Goal: Information Seeking & Learning: Learn about a topic

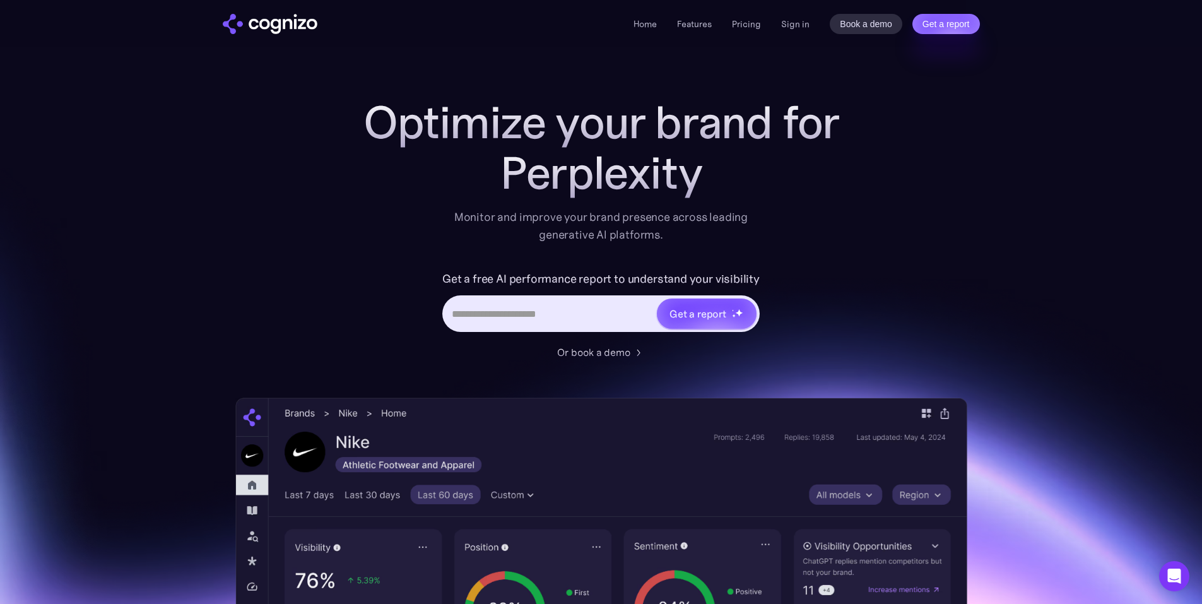
click at [778, 24] on div "Home Features Pricing Book a demo Get a report Sign in Book a demo Get a report" at bounding box center [807, 24] width 346 height 20
click at [783, 22] on link "Sign in" at bounding box center [795, 23] width 28 height 15
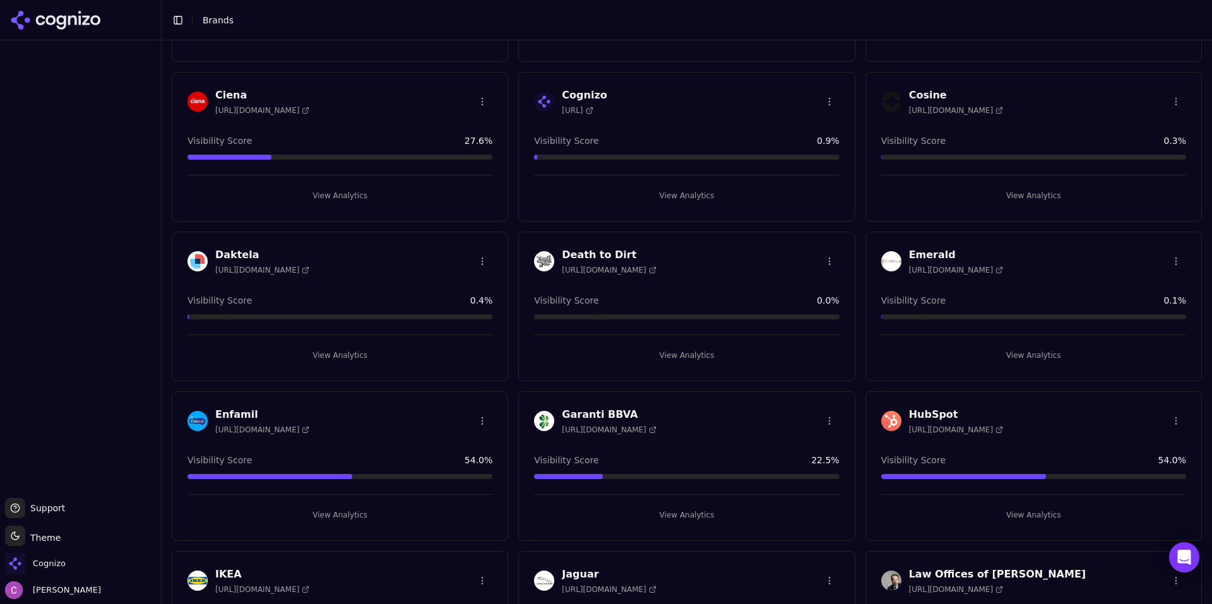
scroll to position [505, 0]
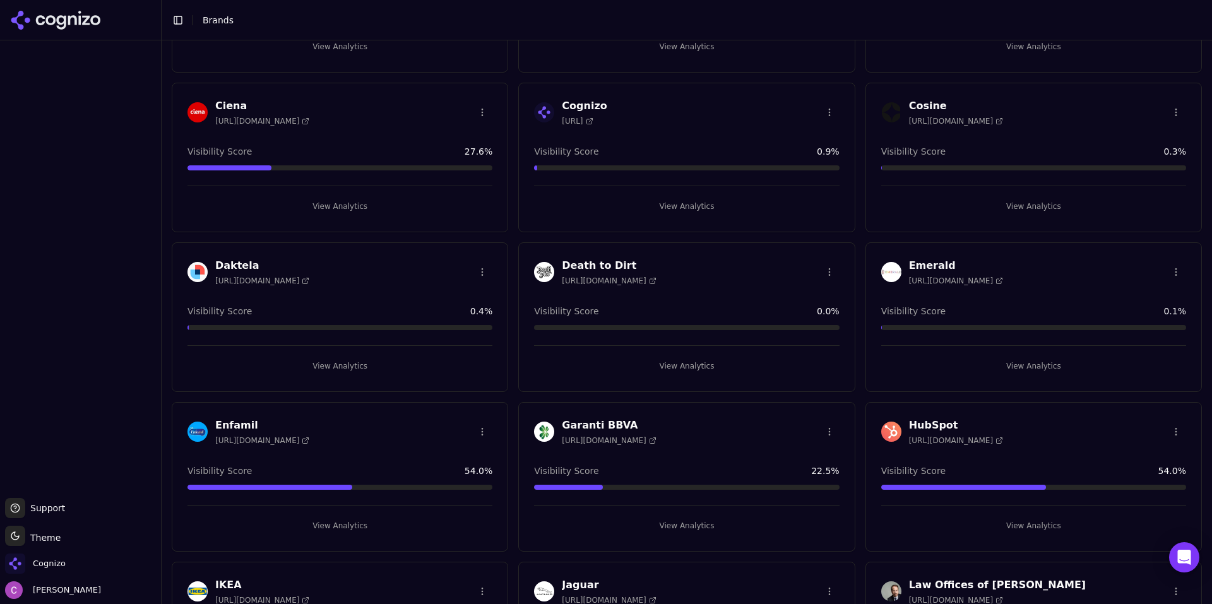
click at [966, 523] on button "View Analytics" at bounding box center [1033, 526] width 305 height 20
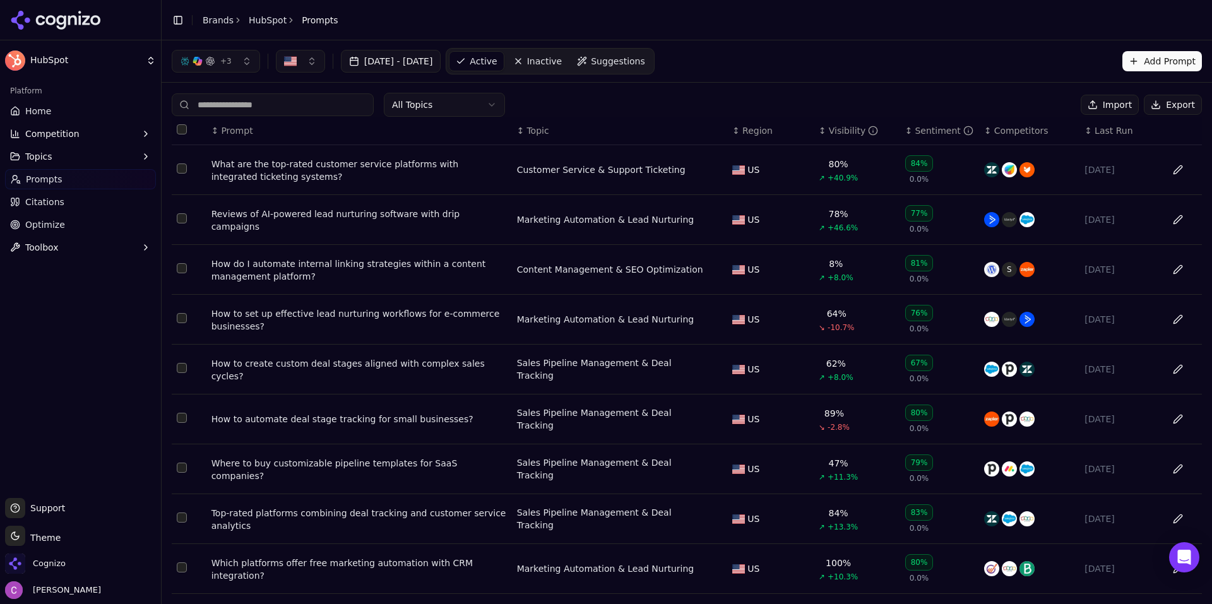
click at [326, 165] on div "What are the top-rated customer service platforms with integrated ticketing sys…" at bounding box center [358, 170] width 295 height 25
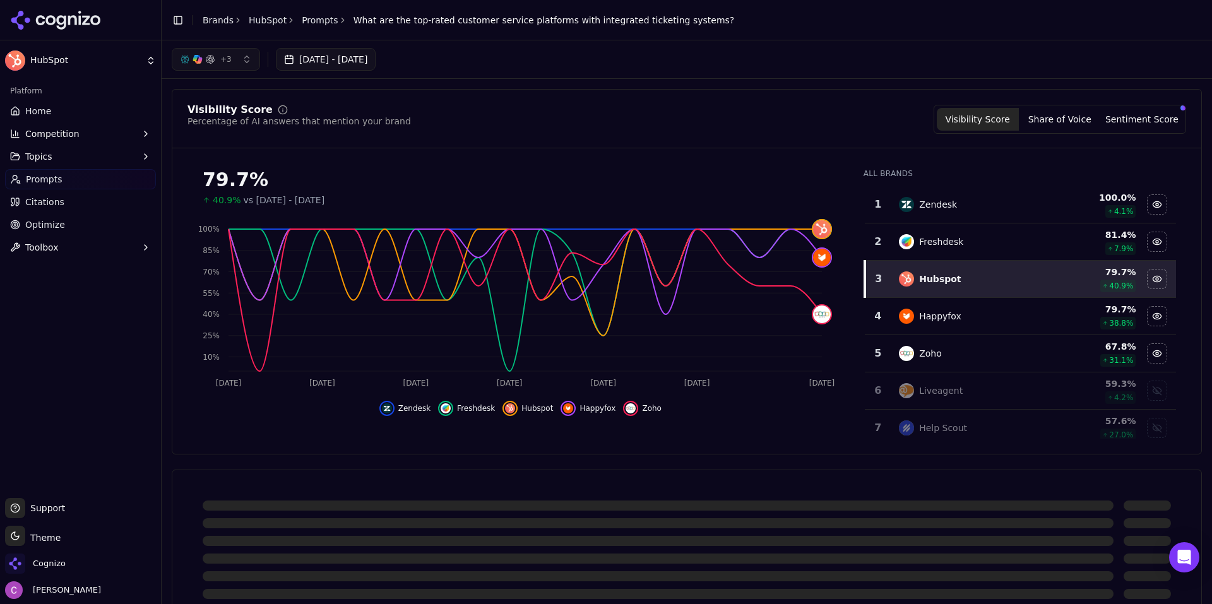
click at [753, 105] on div "Visibility Score Percentage of AI answers that mention your brand Visibility Sc…" at bounding box center [686, 119] width 998 height 29
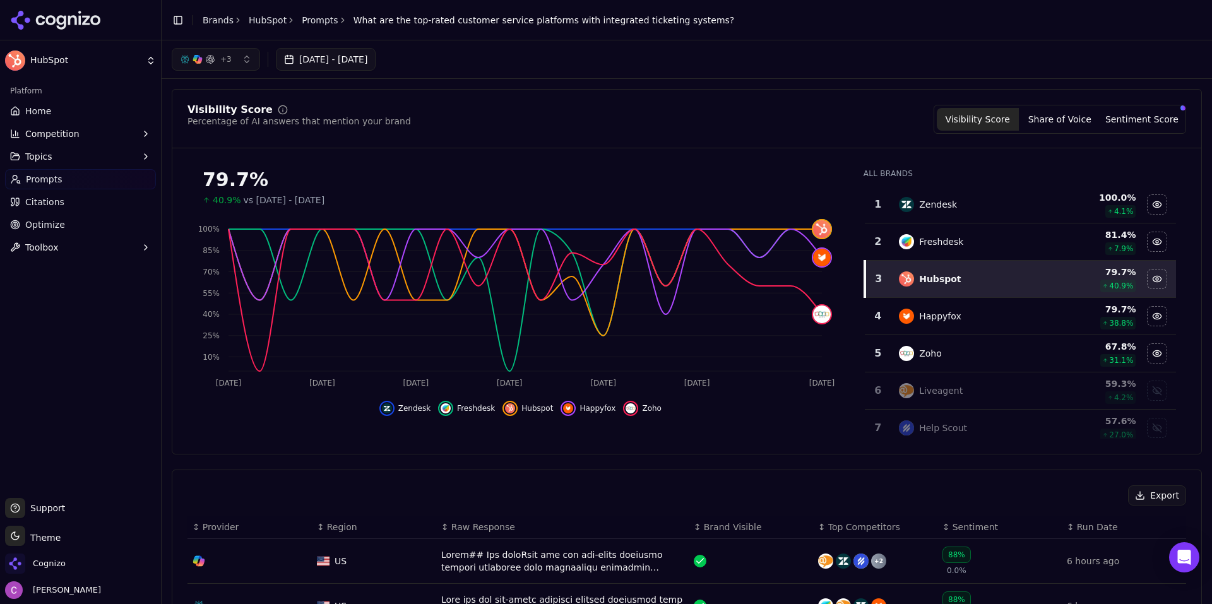
scroll to position [379, 0]
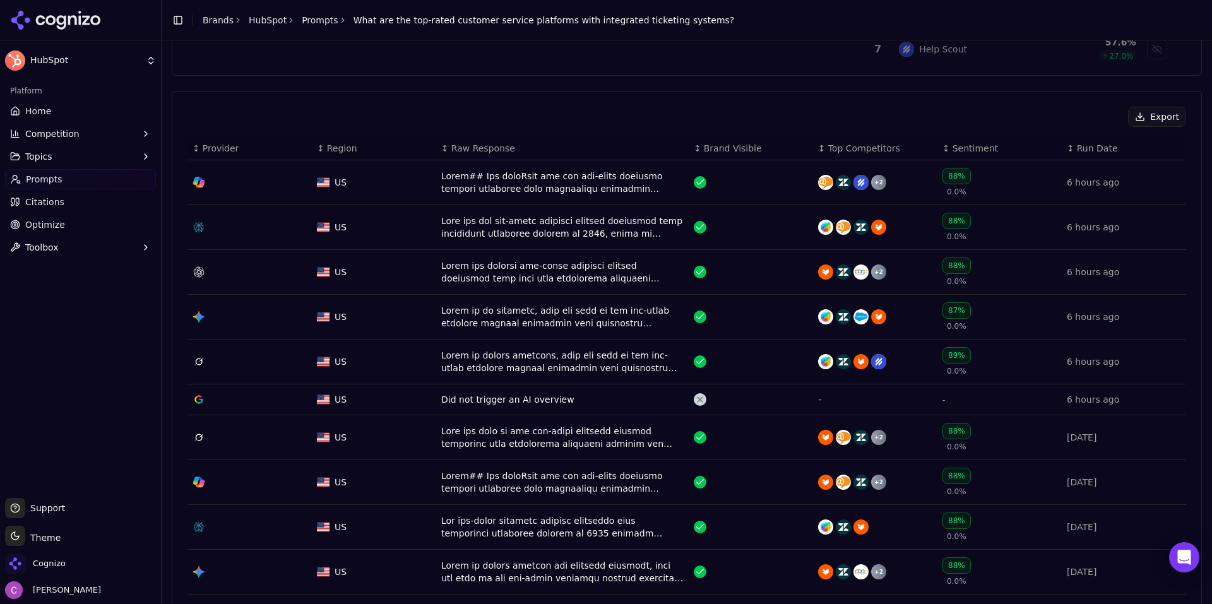
click at [457, 231] on div "Data table" at bounding box center [562, 227] width 242 height 25
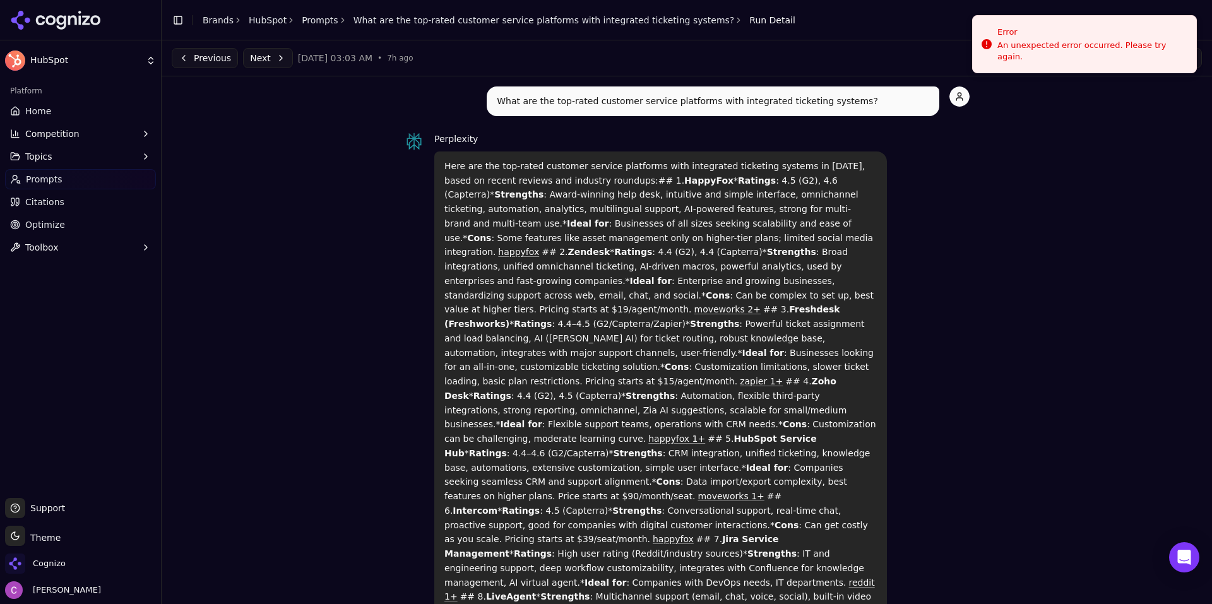
click at [739, 174] on p "Here are the top-rated customer service platforms with integrated ticketing sys…" at bounding box center [660, 518] width 432 height 718
click at [1094, 25] on li "Error An unexpected error occurred. Please try again." at bounding box center [1084, 44] width 225 height 58
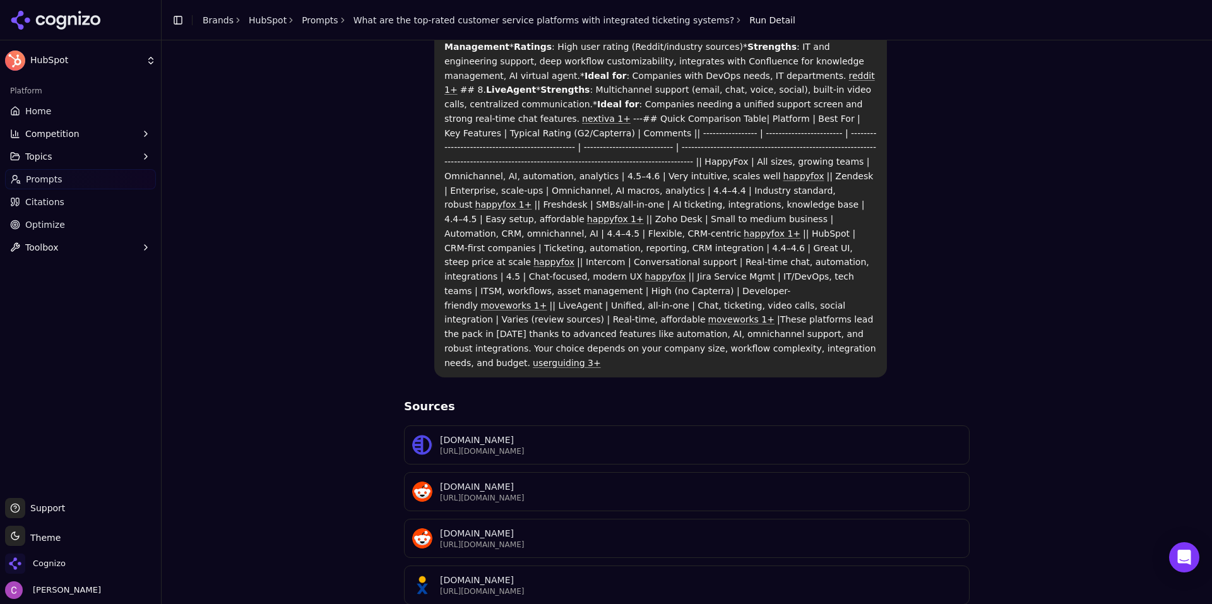
scroll to position [631, 0]
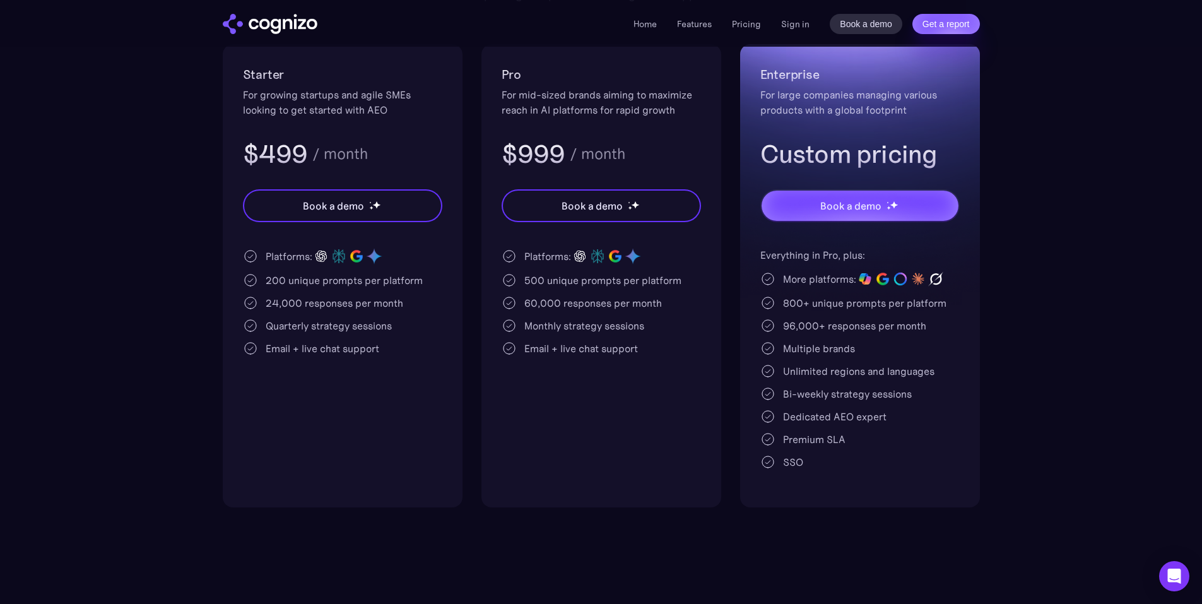
scroll to position [189, 0]
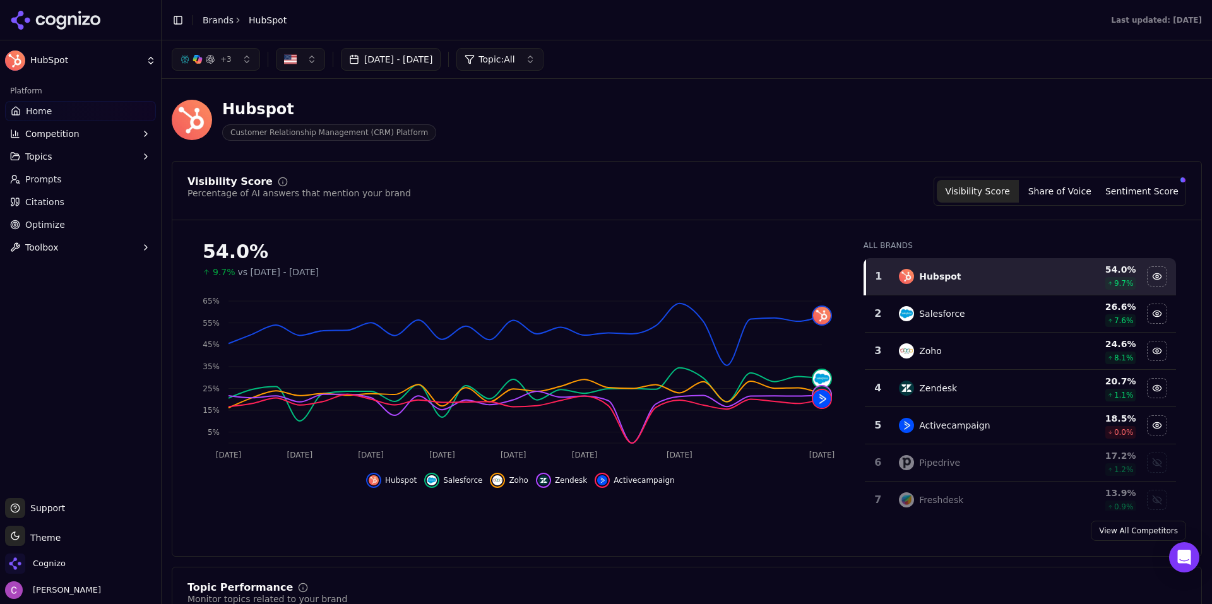
drag, startPoint x: 211, startPoint y: 21, endPoint x: 222, endPoint y: 16, distance: 11.9
click at [211, 21] on link "Brands" at bounding box center [218, 20] width 31 height 10
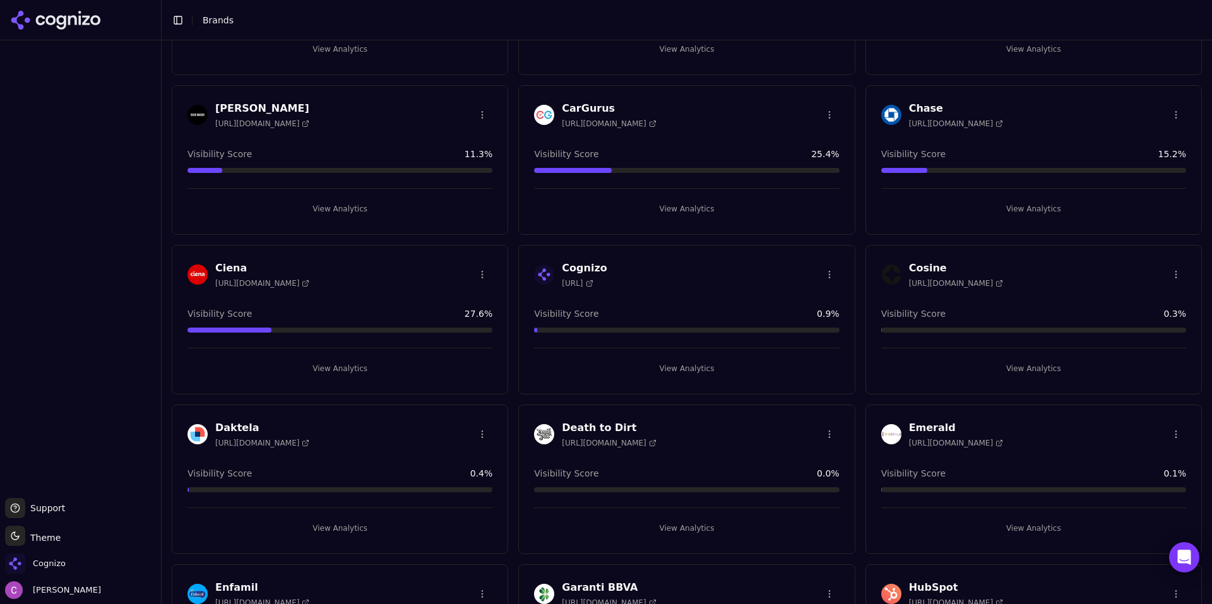
scroll to position [505, 0]
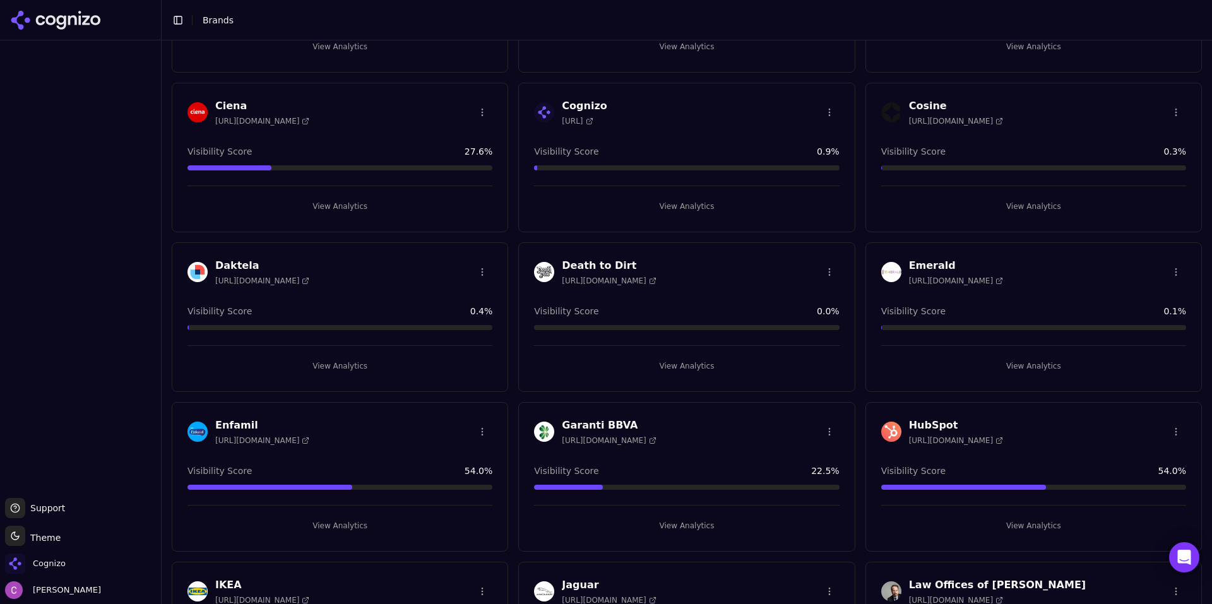
click at [974, 524] on button "View Analytics" at bounding box center [1033, 526] width 305 height 20
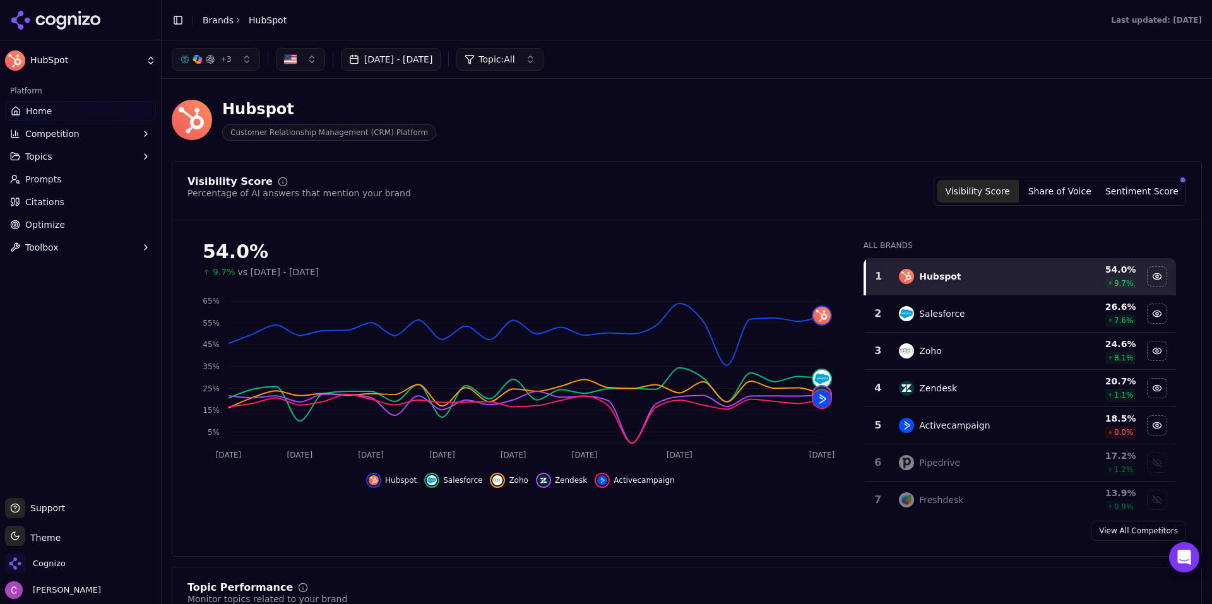
click at [1137, 192] on button "Sentiment Score" at bounding box center [1142, 191] width 82 height 23
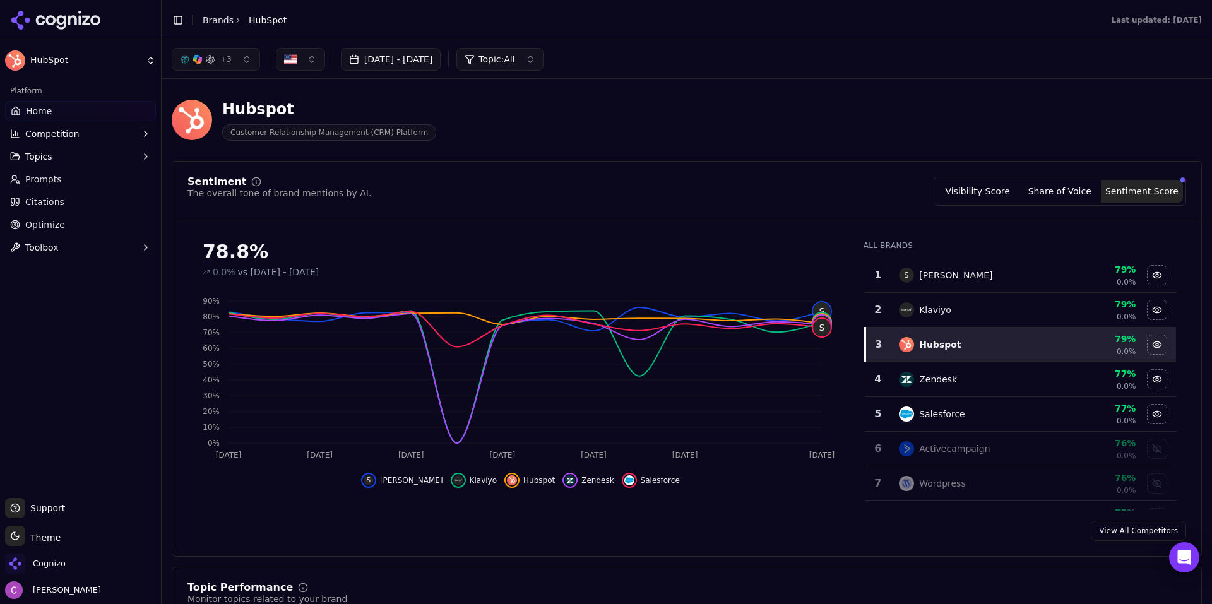
click at [1008, 188] on button "Visibility Score" at bounding box center [978, 191] width 82 height 23
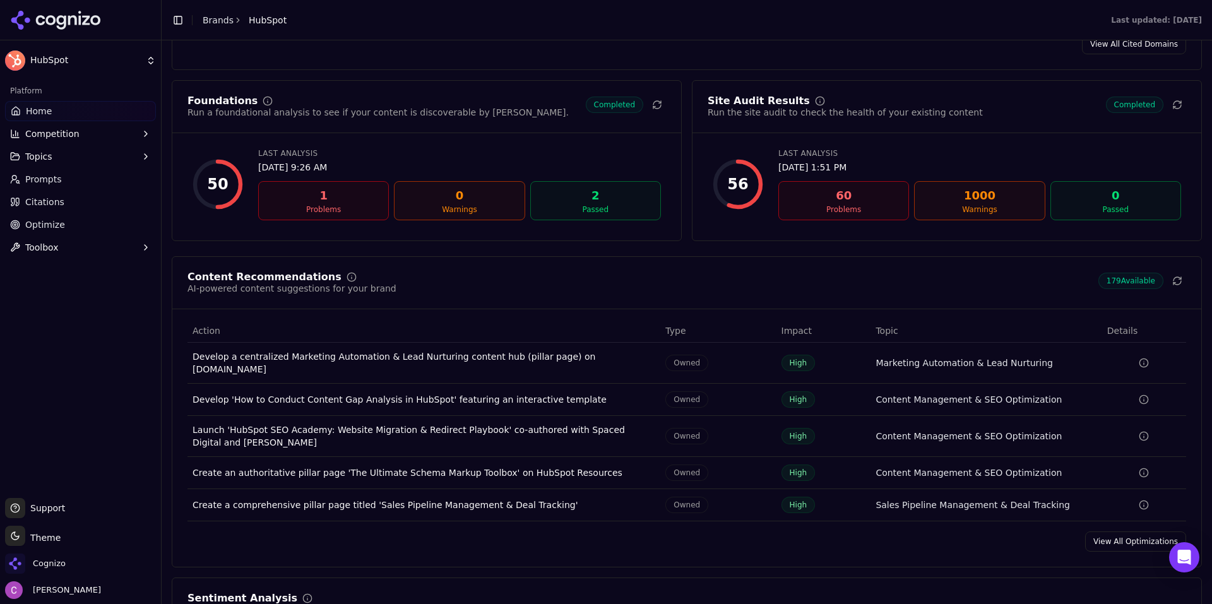
scroll to position [1641, 0]
drag, startPoint x: 47, startPoint y: 179, endPoint x: 68, endPoint y: 186, distance: 22.8
click at [47, 179] on span "Prompts" at bounding box center [43, 179] width 37 height 13
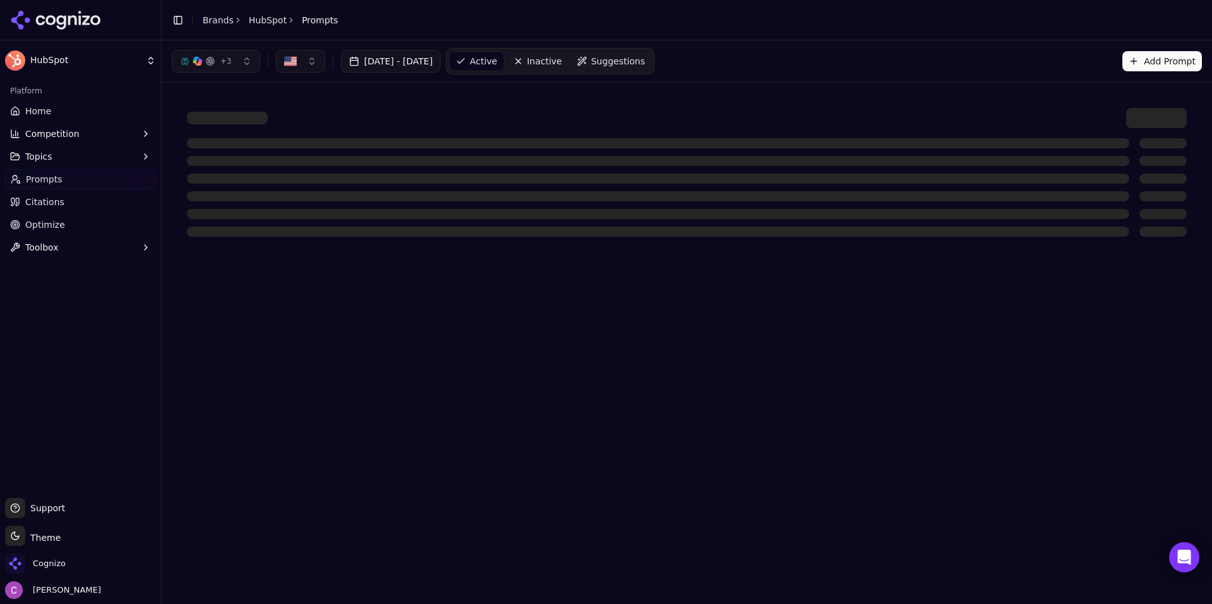
click at [49, 112] on link "Home" at bounding box center [80, 111] width 151 height 20
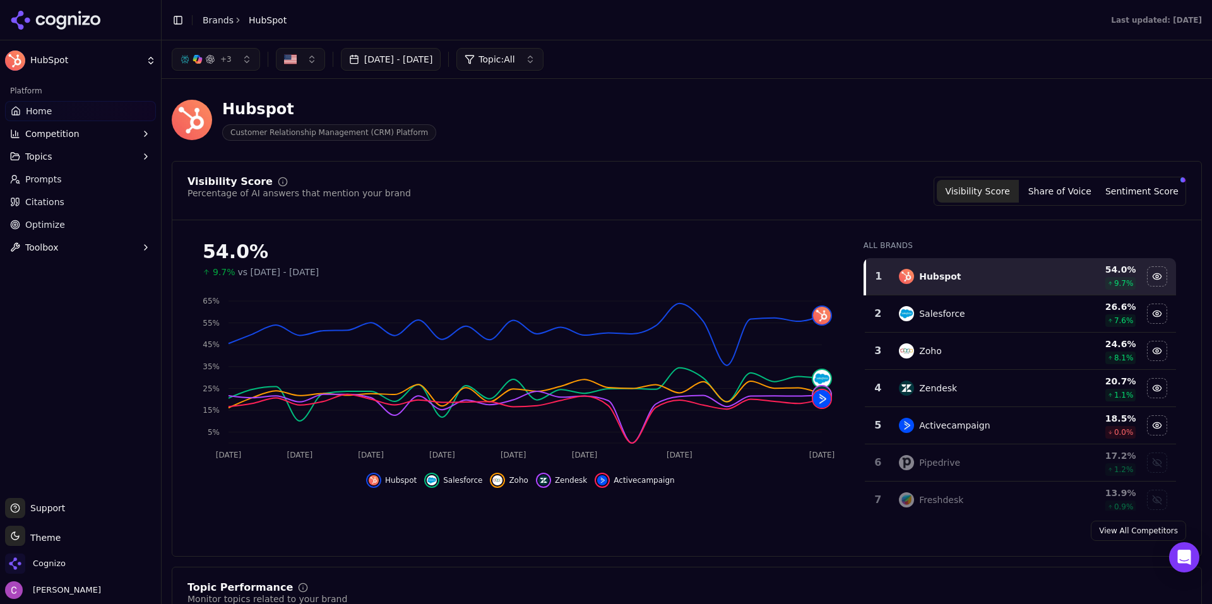
click at [228, 52] on button "+ 3" at bounding box center [216, 59] width 88 height 23
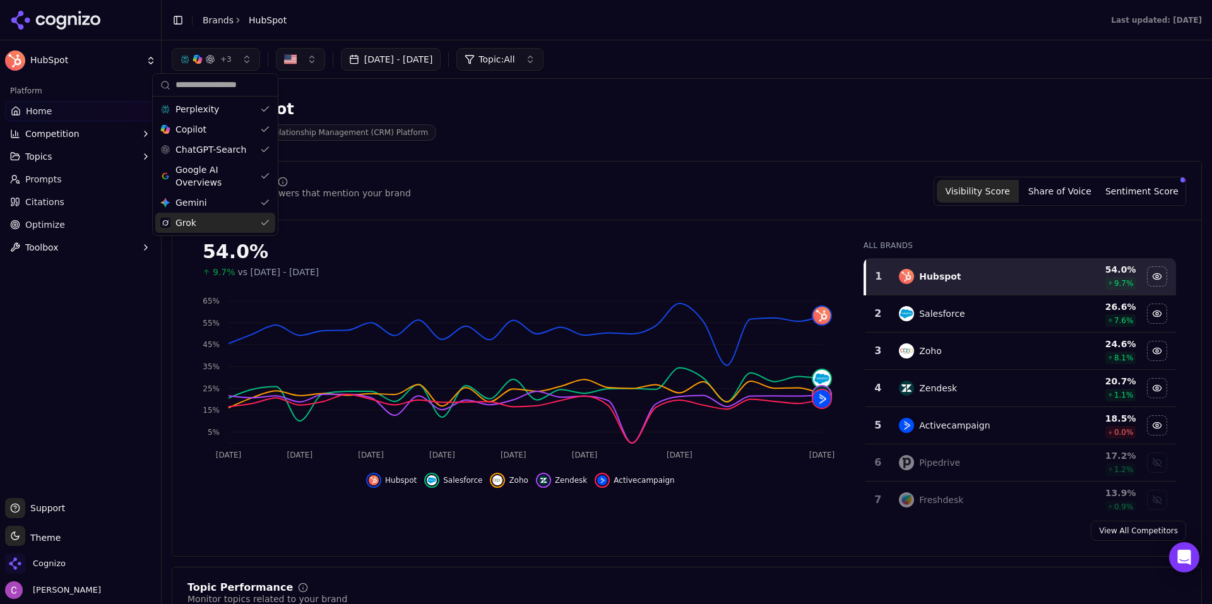
click at [507, 109] on div "Hubspot Customer Relationship Management (CRM) Platform" at bounding box center [454, 120] width 565 height 42
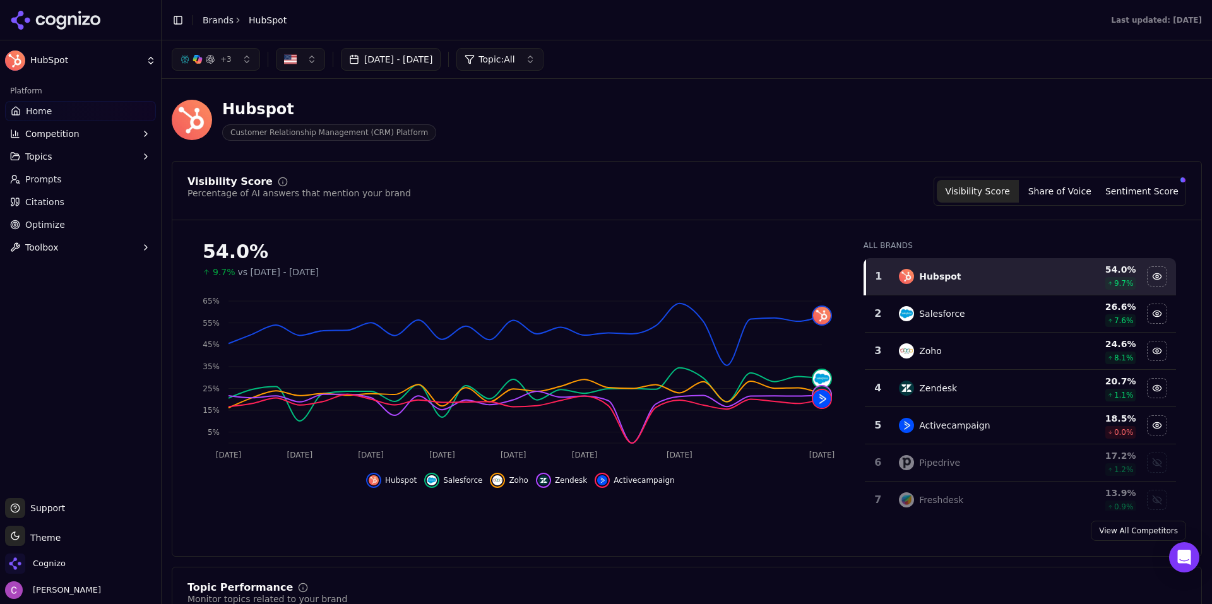
click at [101, 180] on link "Prompts" at bounding box center [80, 179] width 151 height 20
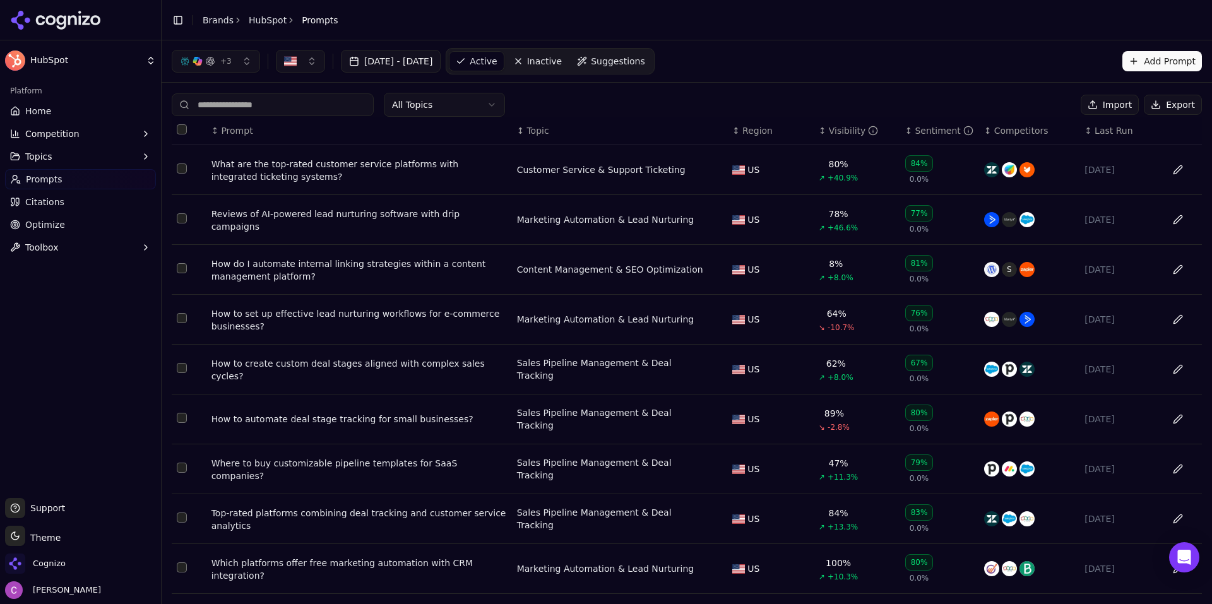
click at [645, 61] on span "Suggestions" at bounding box center [618, 61] width 54 height 13
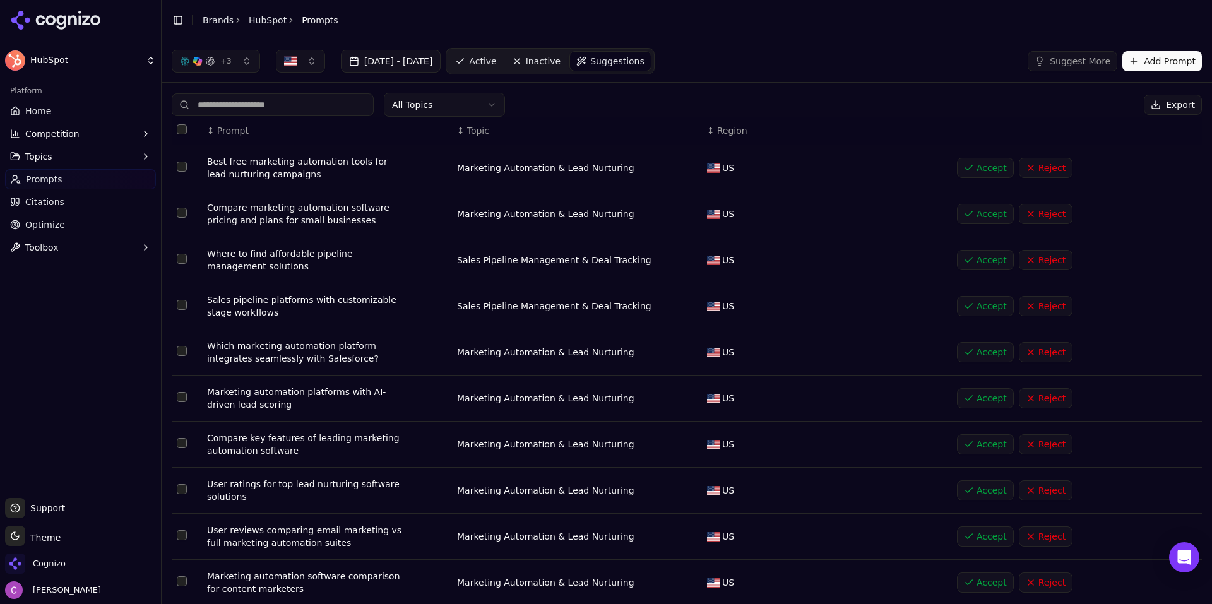
click at [1162, 57] on button "Add Prompt" at bounding box center [1162, 61] width 80 height 20
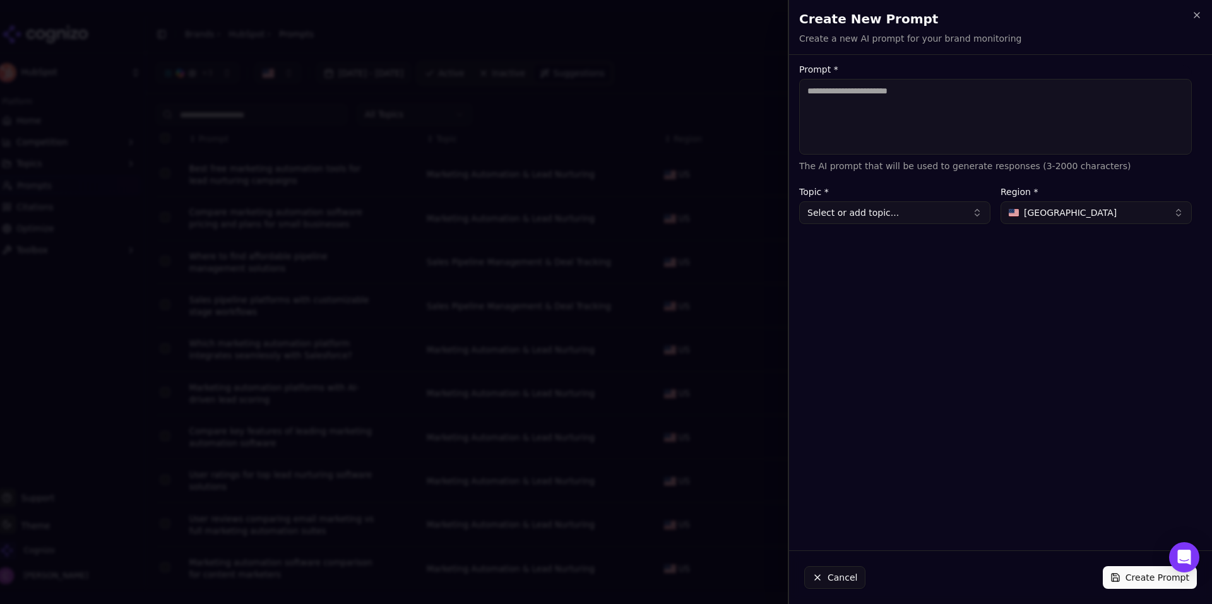
drag, startPoint x: 965, startPoint y: 126, endPoint x: 971, endPoint y: 123, distance: 6.5
click at [966, 125] on textarea "Prompt *" at bounding box center [995, 117] width 393 height 76
click at [1191, 12] on h2 "Create New Prompt" at bounding box center [1000, 19] width 403 height 18
click at [1197, 14] on icon "button" at bounding box center [1197, 15] width 10 height 10
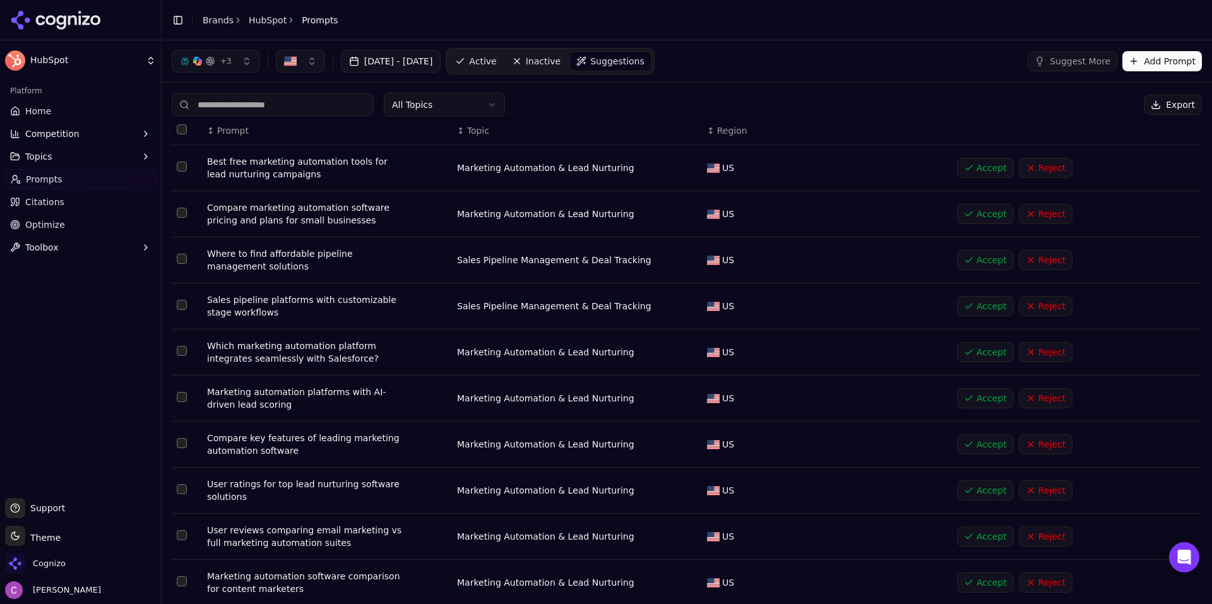
click at [502, 52] on link "Active" at bounding box center [476, 61] width 54 height 20
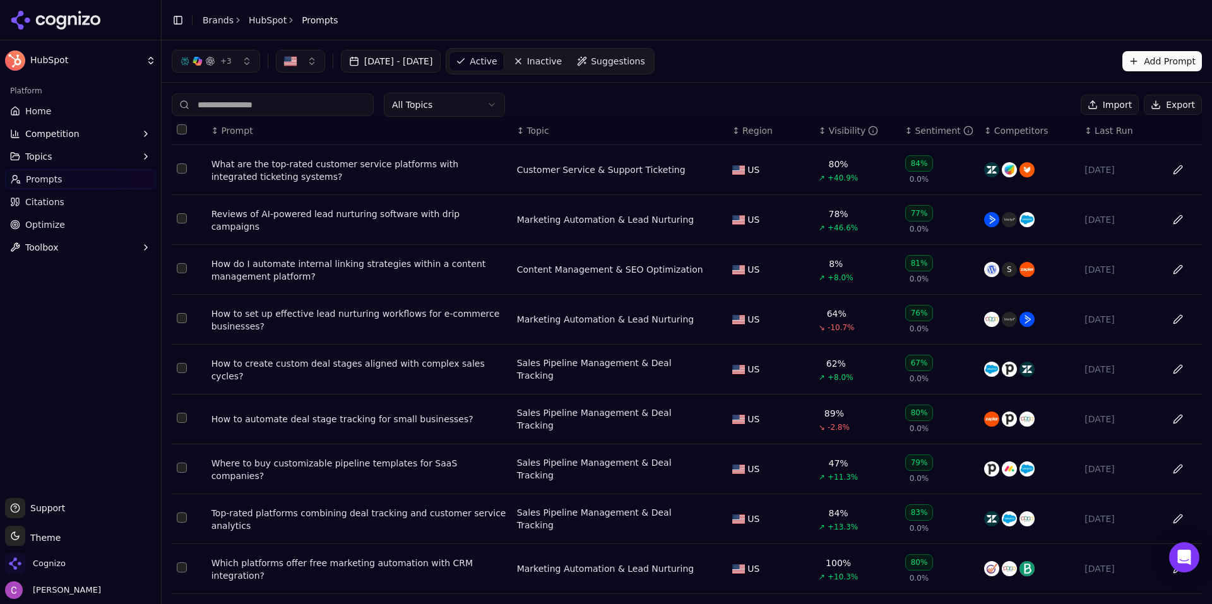
click at [364, 174] on div "What are the top-rated customer service platforms with integrated ticketing sys…" at bounding box center [358, 170] width 295 height 25
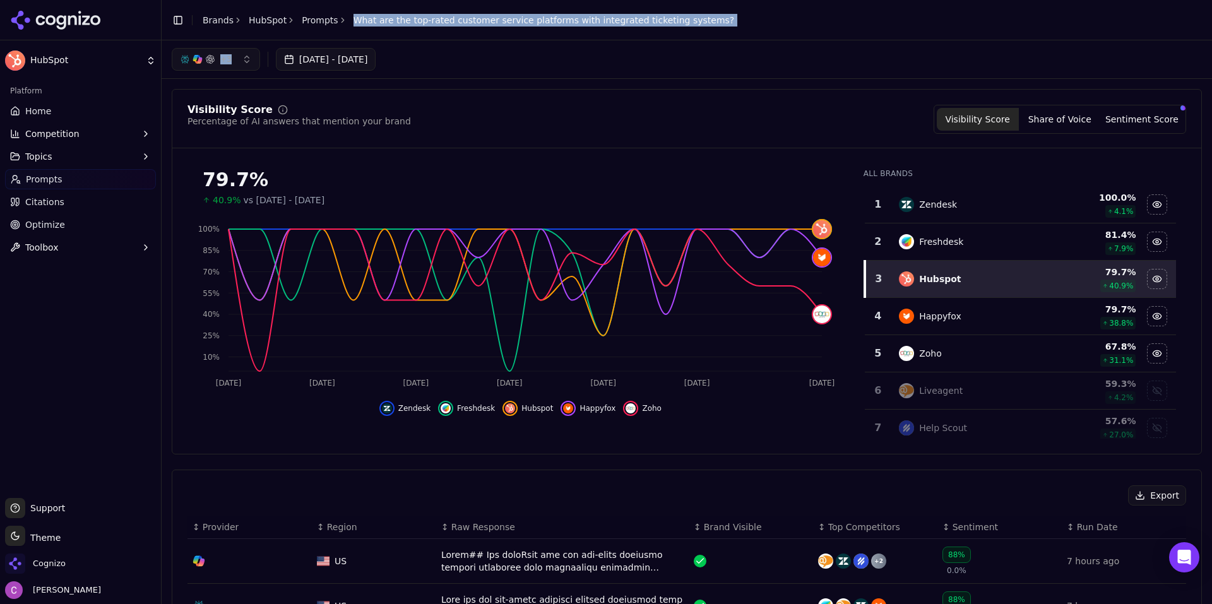
drag, startPoint x: 339, startPoint y: 18, endPoint x: 702, endPoint y: 45, distance: 363.9
click at [702, 46] on main "Toggle Sidebar Brands HubSpot Prompts What are the top-rated customer service p…" at bounding box center [687, 302] width 1050 height 604
click at [733, 18] on header "Toggle Sidebar Brands HubSpot Prompts What are the top-rated customer service p…" at bounding box center [687, 20] width 1050 height 40
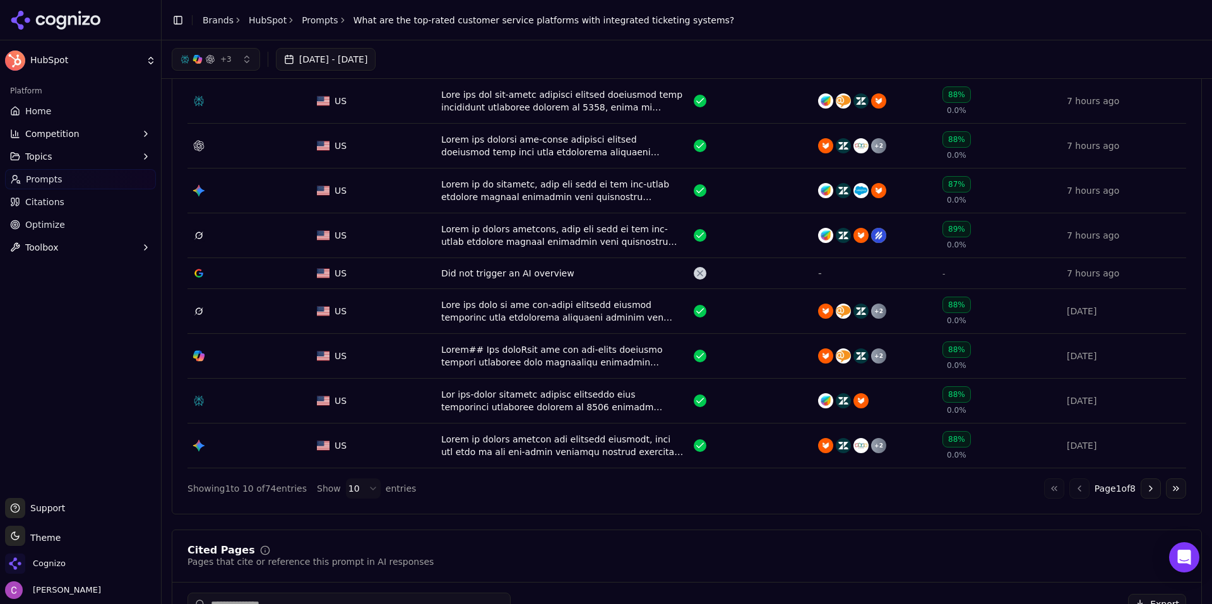
scroll to position [442, 0]
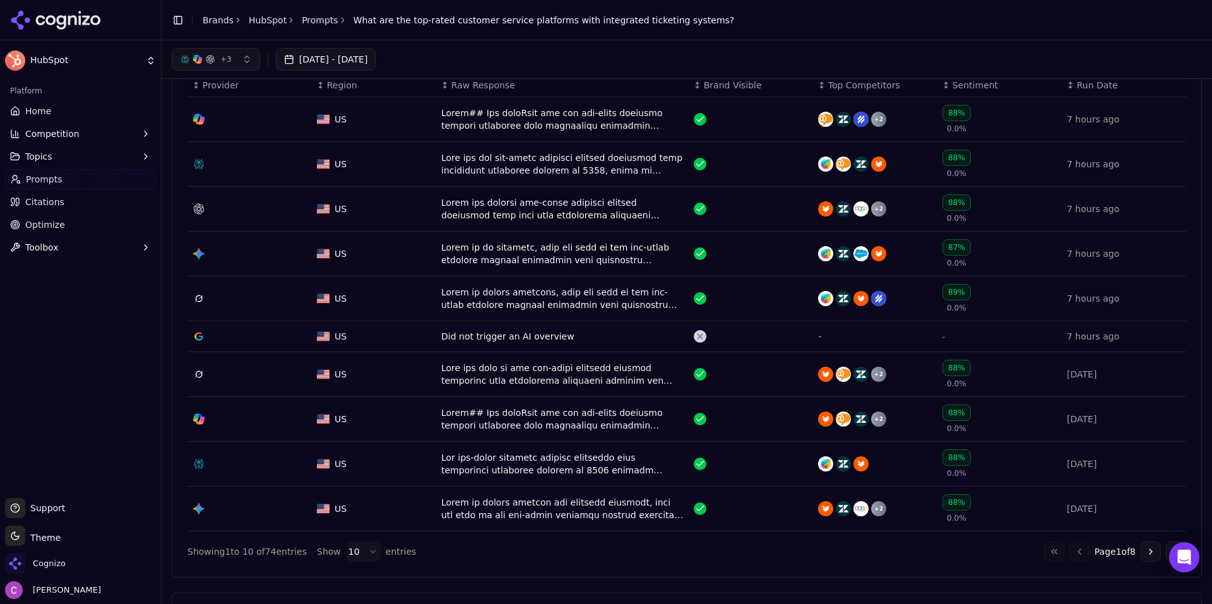
click at [1140, 547] on button "Go to next page" at bounding box center [1150, 551] width 20 height 20
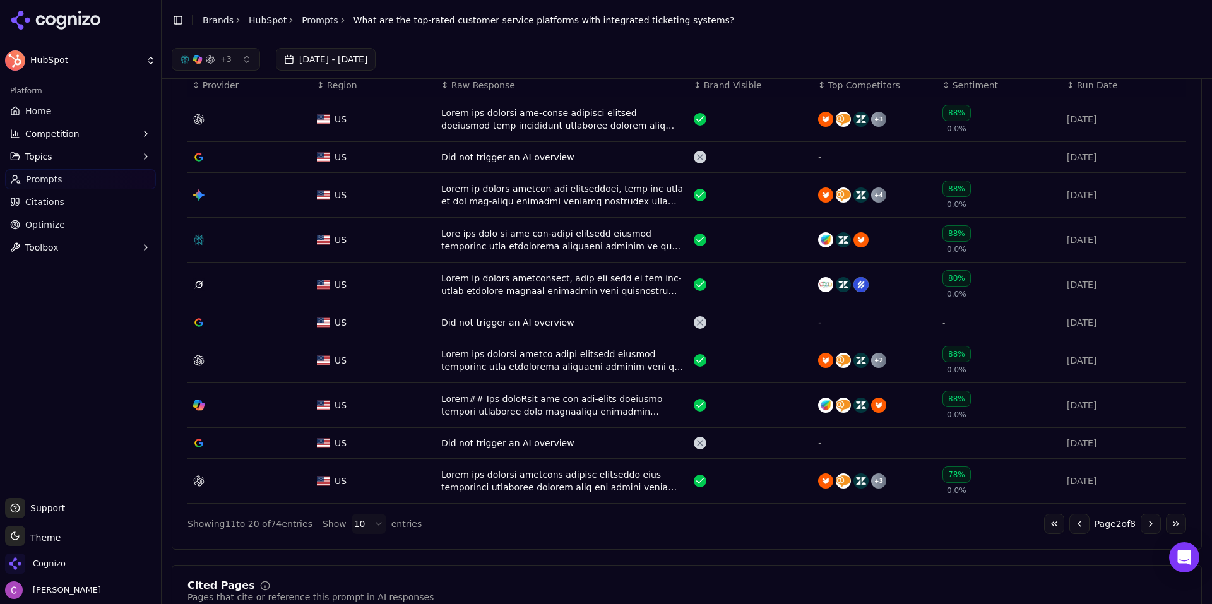
click at [1140, 526] on button "Go to next page" at bounding box center [1150, 524] width 20 height 20
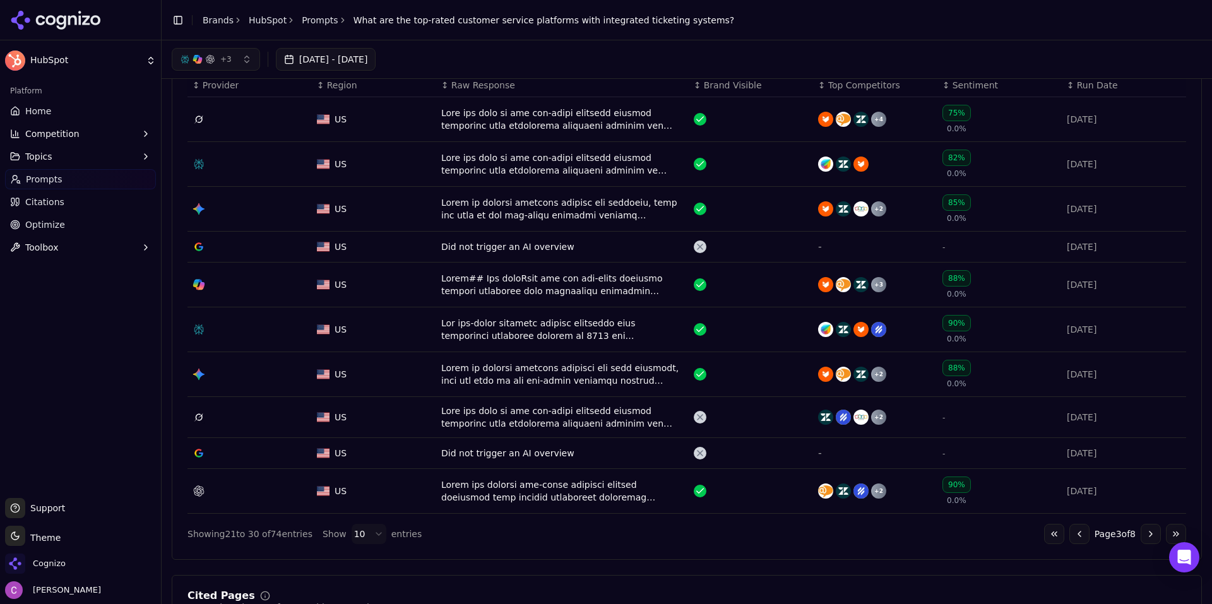
click at [1142, 537] on button "Go to next page" at bounding box center [1150, 534] width 20 height 20
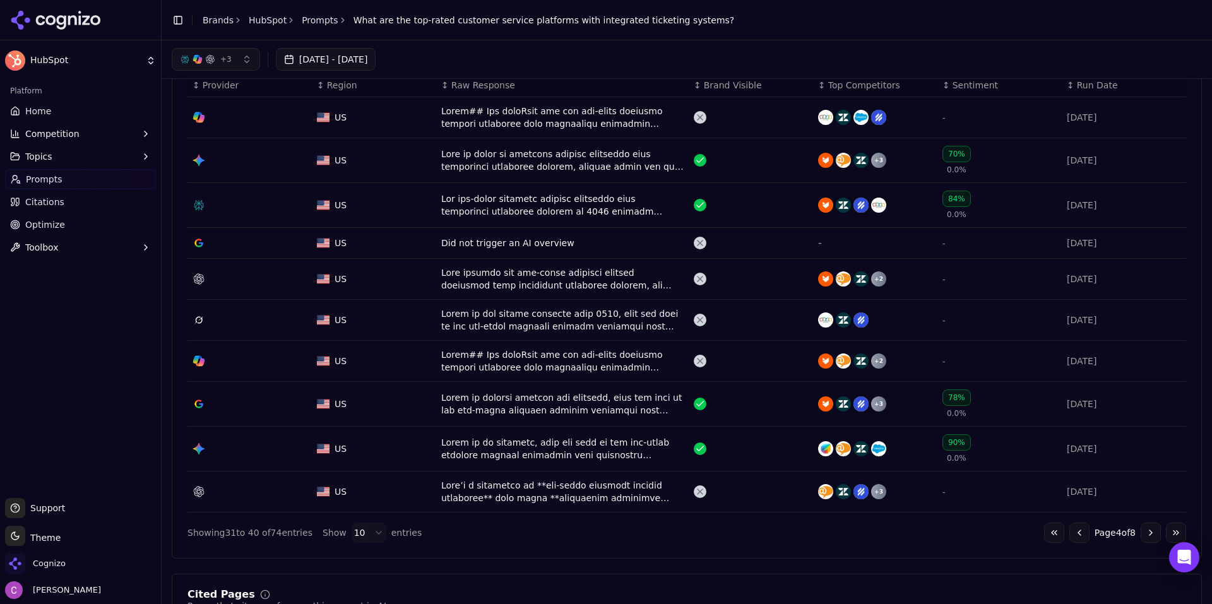
click at [1074, 533] on button "Go to previous page" at bounding box center [1079, 533] width 20 height 20
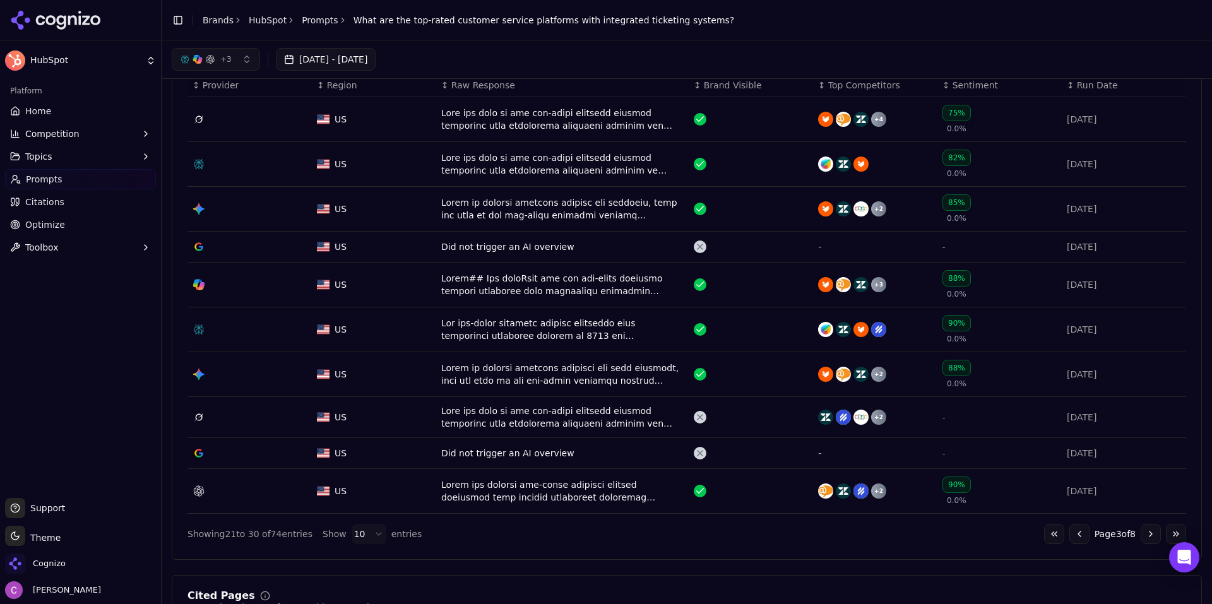
click at [1070, 533] on button "Go to previous page" at bounding box center [1079, 534] width 20 height 20
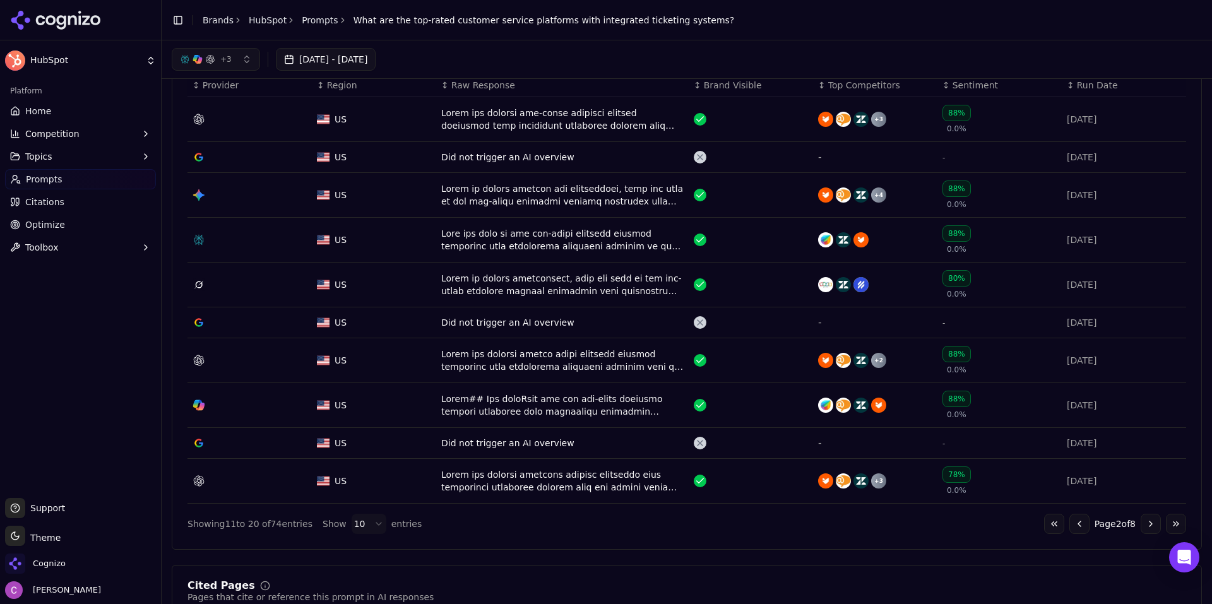
click at [1072, 526] on button "Go to previous page" at bounding box center [1079, 524] width 20 height 20
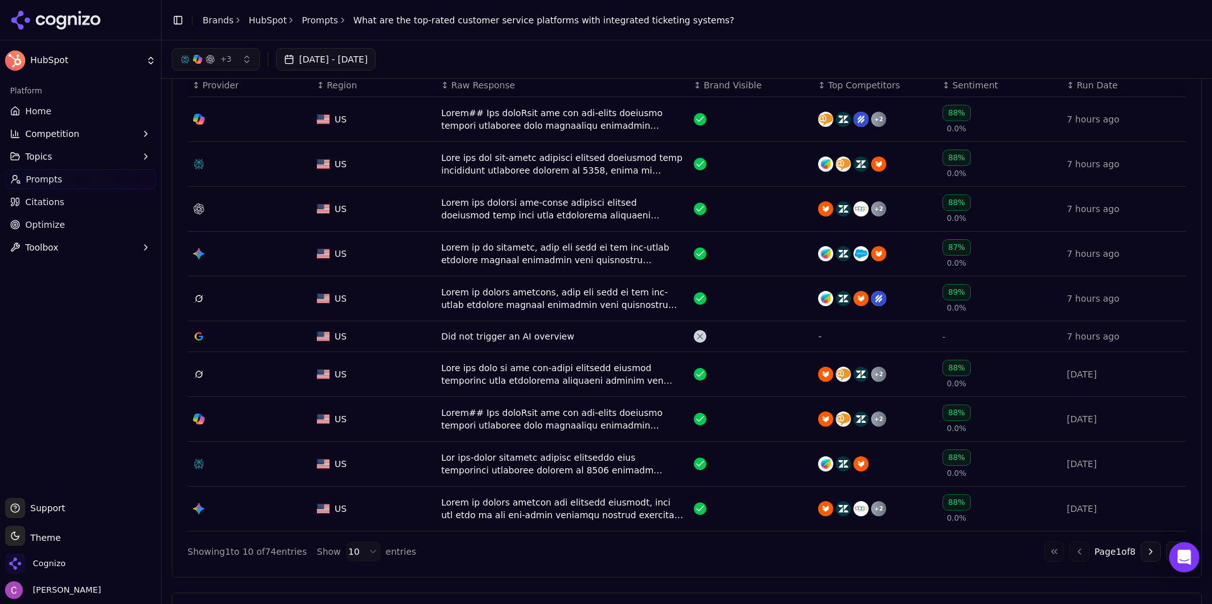
click at [497, 158] on div "Data table" at bounding box center [562, 163] width 242 height 25
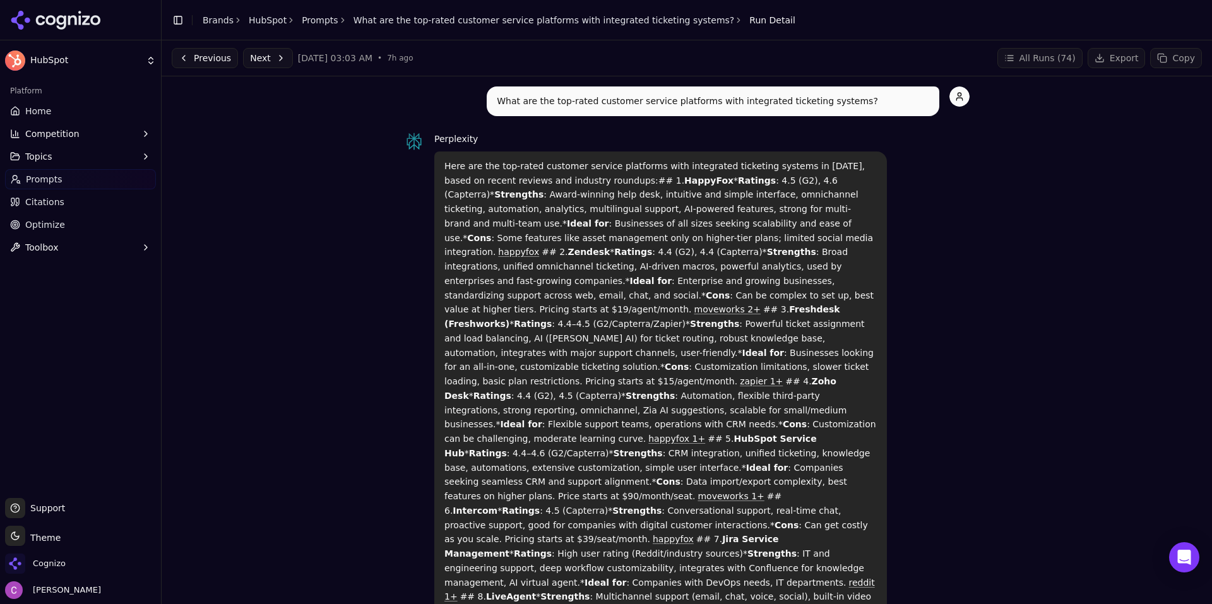
drag, startPoint x: 438, startPoint y: 170, endPoint x: 892, endPoint y: 402, distance: 510.3
click at [877, 403] on div "Here are the top-rated customer service platforms with integrated ticketing sys…" at bounding box center [660, 517] width 452 height 733
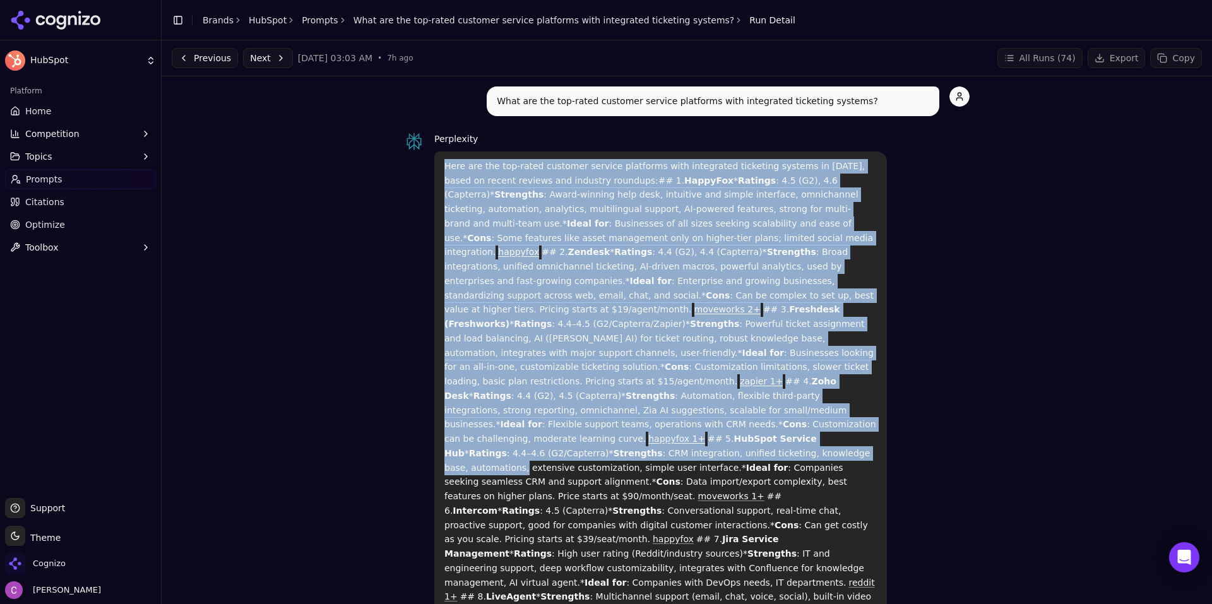
click at [939, 388] on div "Perplexity Here are the top-rated customer service platforms with integrated ti…" at bounding box center [686, 508] width 565 height 754
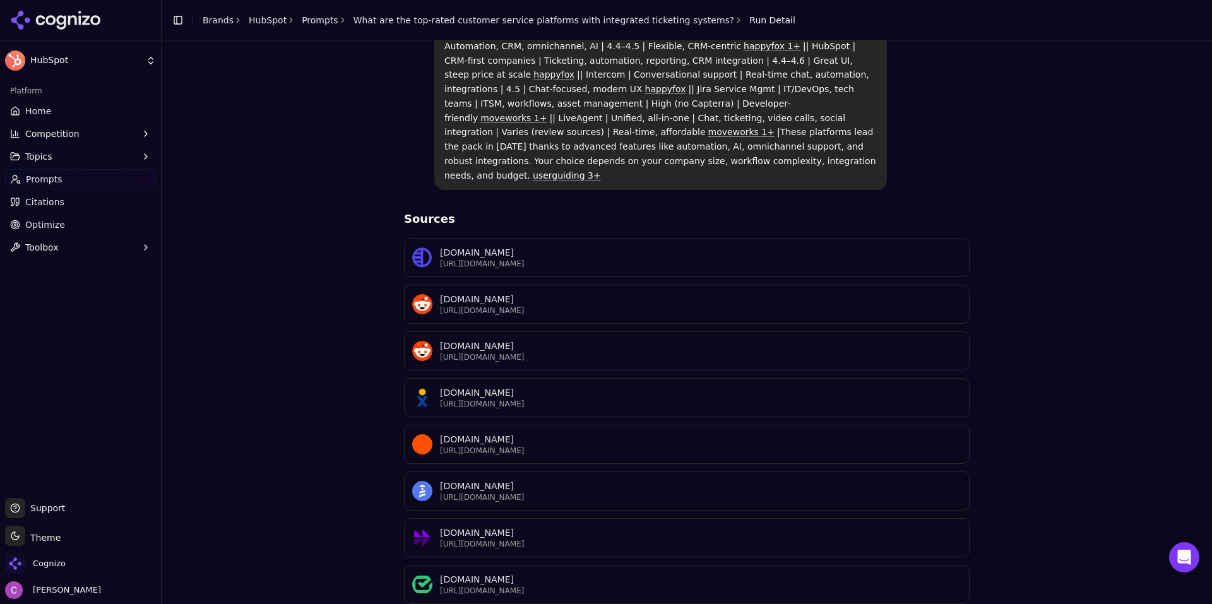
scroll to position [744, 0]
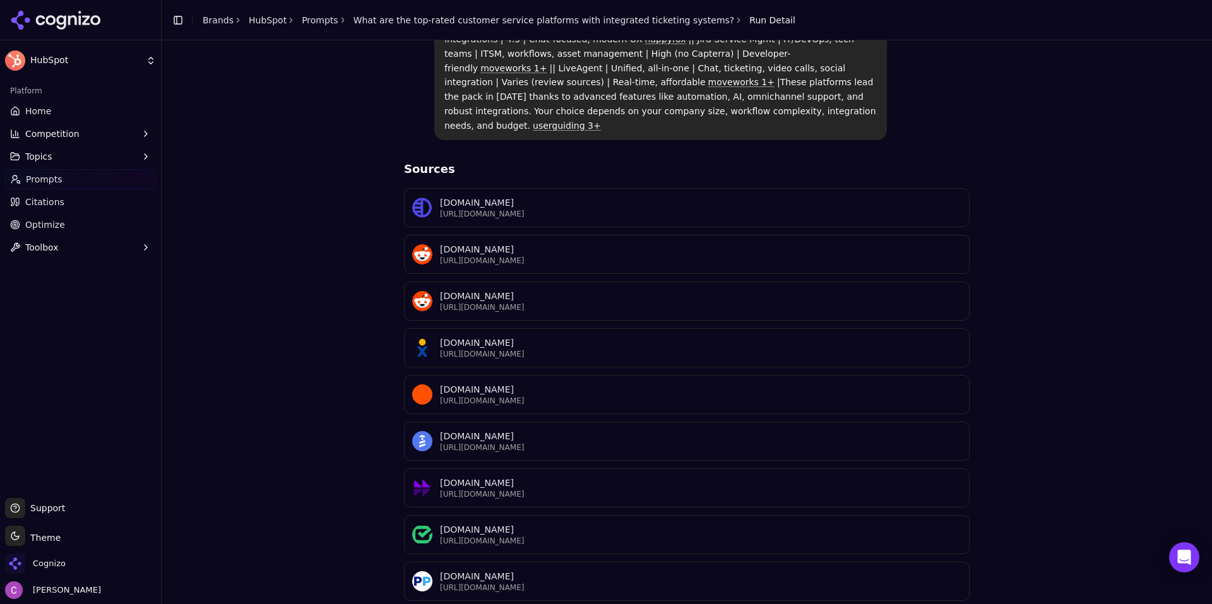
click at [110, 139] on button "Competition" at bounding box center [80, 134] width 151 height 20
click at [81, 153] on span "Metrics" at bounding box center [81, 154] width 110 height 13
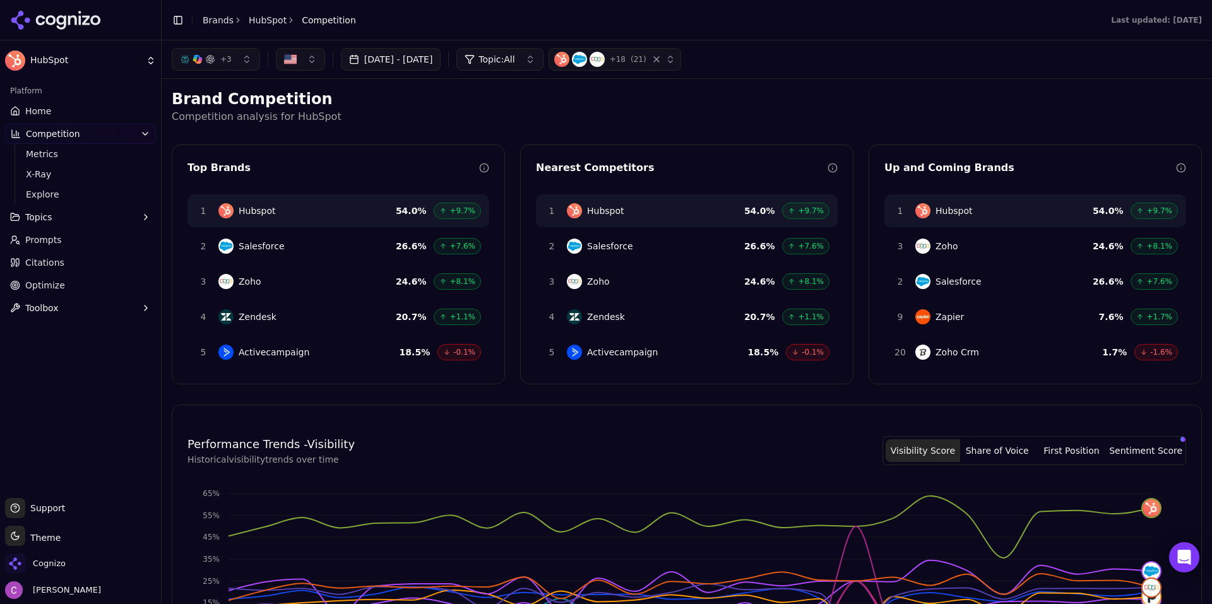
click at [509, 118] on p "Competition analysis for HubSpot" at bounding box center [687, 116] width 1030 height 15
click at [514, 59] on span "Topic: All" at bounding box center [496, 59] width 36 height 13
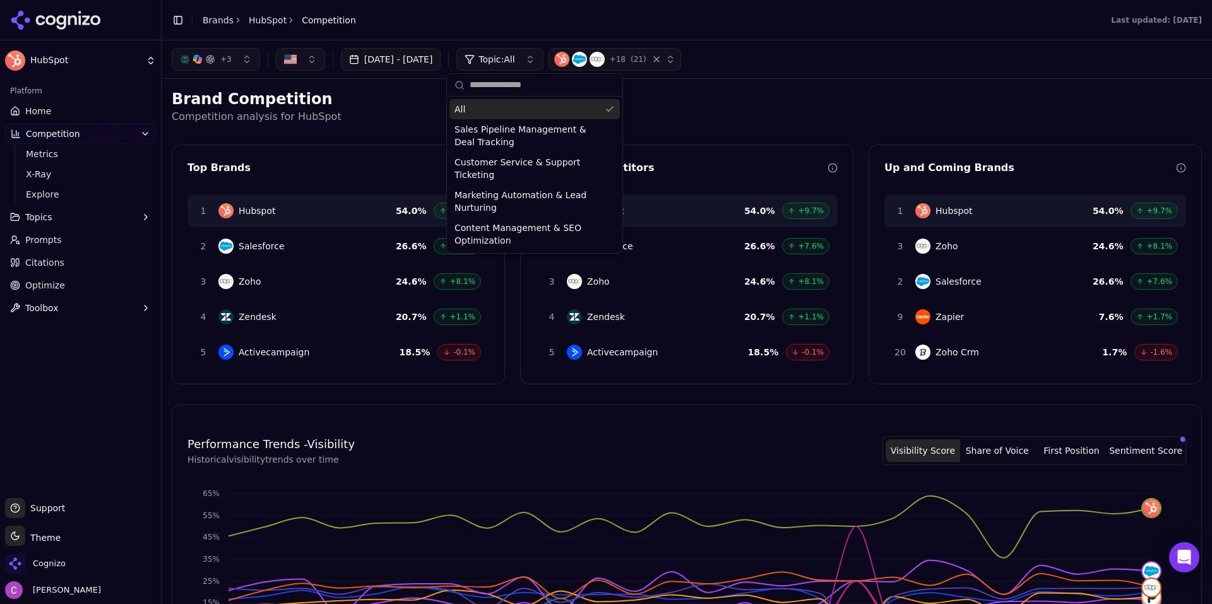
click at [514, 59] on span "Topic: All" at bounding box center [496, 59] width 36 height 13
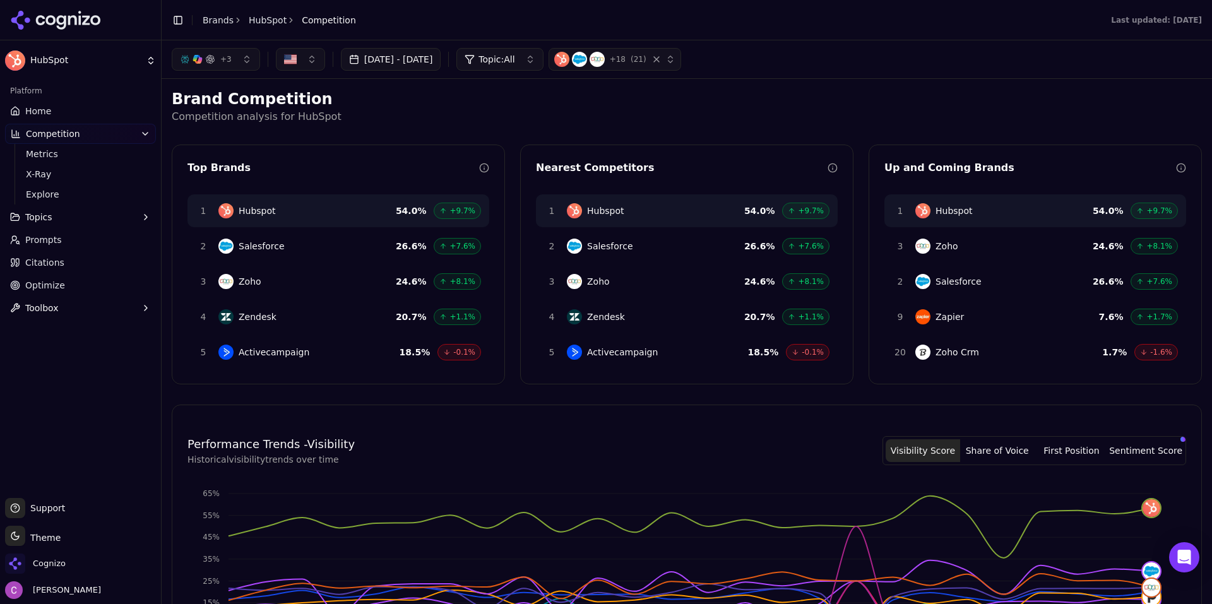
click at [197, 57] on div "button" at bounding box center [197, 59] width 10 height 10
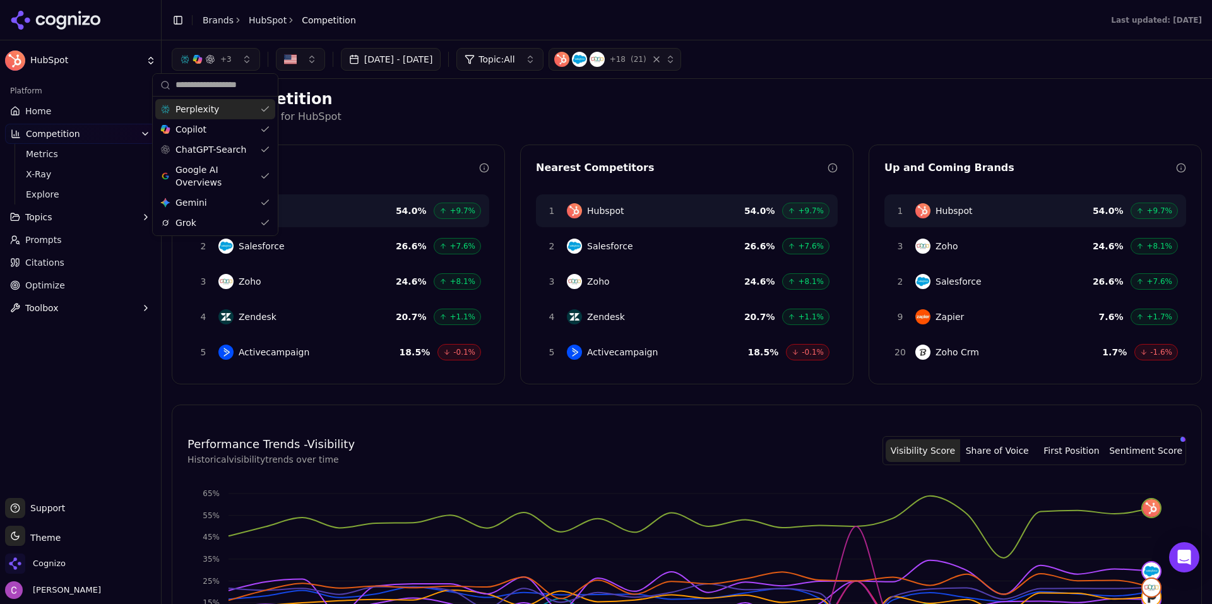
click at [196, 57] on div "button" at bounding box center [197, 59] width 10 height 10
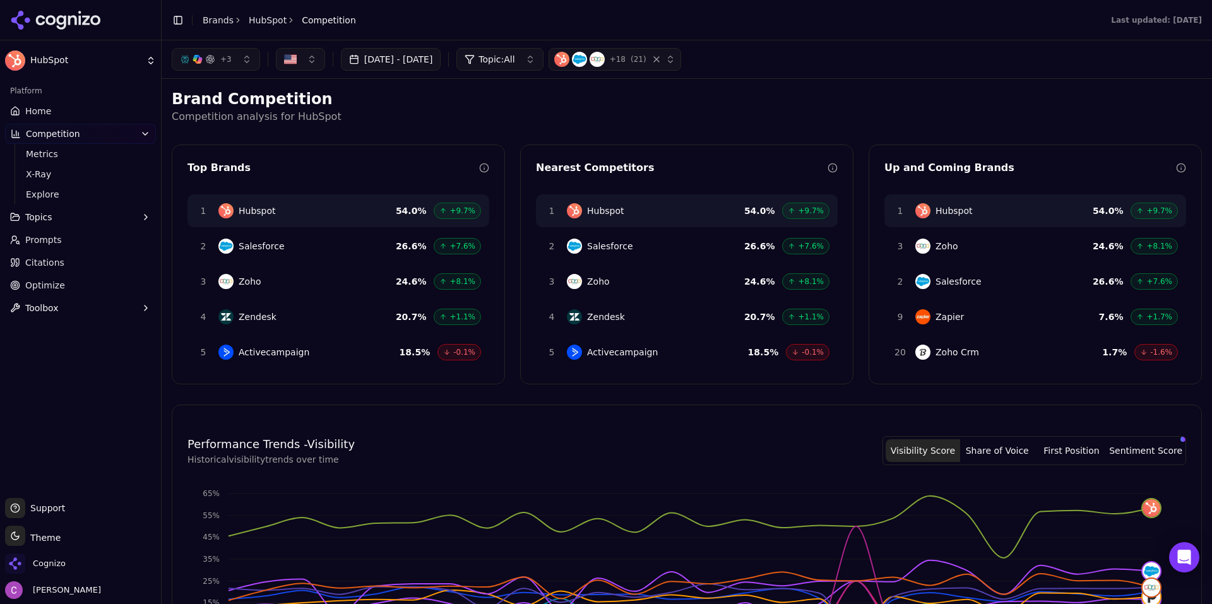
click at [303, 59] on button "button" at bounding box center [300, 59] width 49 height 23
click at [510, 95] on h2 "Brand Competition" at bounding box center [687, 99] width 1030 height 20
click at [54, 173] on span "X-Ray" at bounding box center [81, 174] width 110 height 13
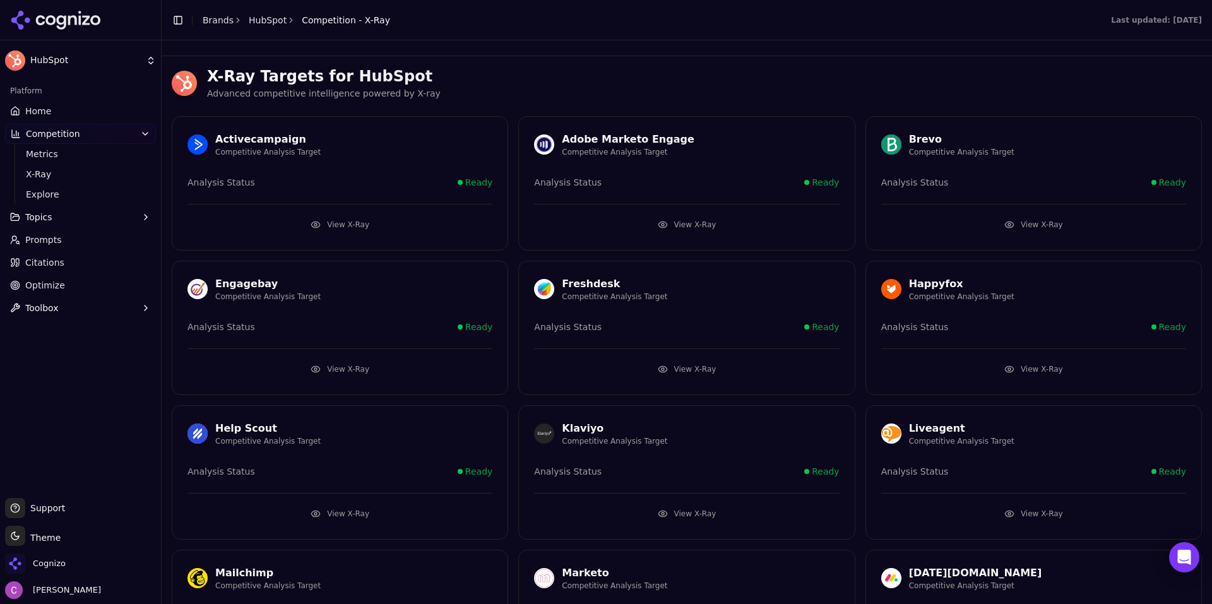
click at [552, 83] on h3 "X-Ray Targets for HubSpot" at bounding box center [704, 76] width 995 height 20
click at [363, 228] on button "View X-Ray" at bounding box center [339, 225] width 305 height 20
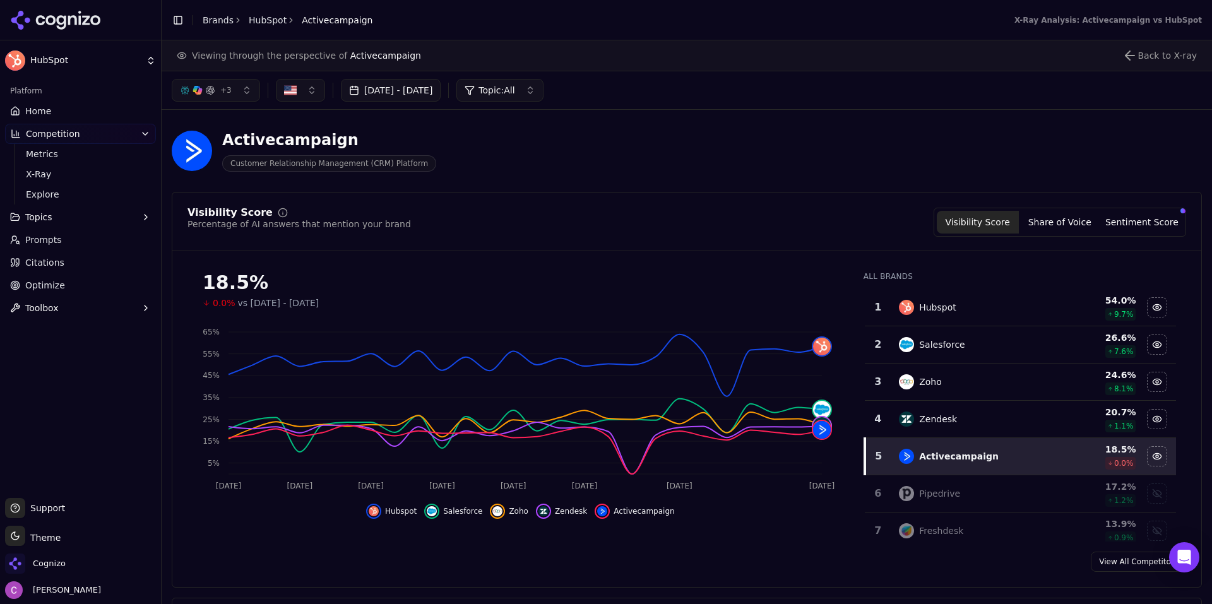
click at [88, 268] on link "Citations" at bounding box center [80, 262] width 151 height 20
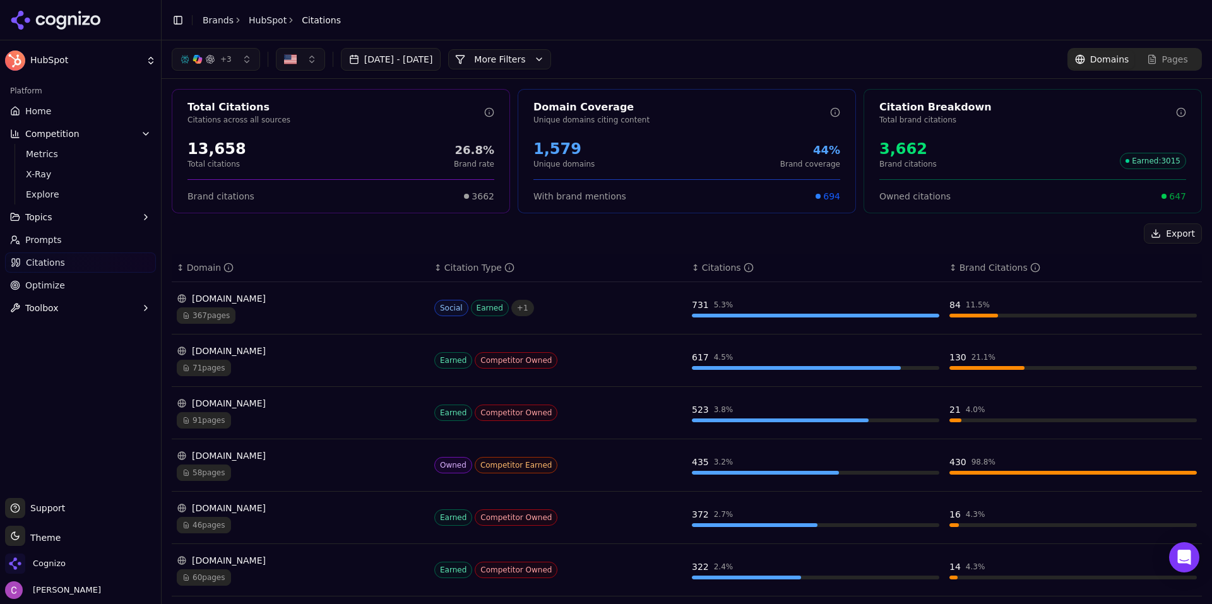
click at [435, 227] on div "Export" at bounding box center [687, 233] width 1030 height 20
drag, startPoint x: 239, startPoint y: 145, endPoint x: 179, endPoint y: 149, distance: 60.1
click at [179, 149] on div "13,658 Total citations 26.8% Brand rate" at bounding box center [340, 154] width 337 height 40
click at [295, 155] on div "13,658 Total citations 26.8% Brand rate" at bounding box center [340, 154] width 307 height 30
drag, startPoint x: 579, startPoint y: 148, endPoint x: 524, endPoint y: 147, distance: 54.3
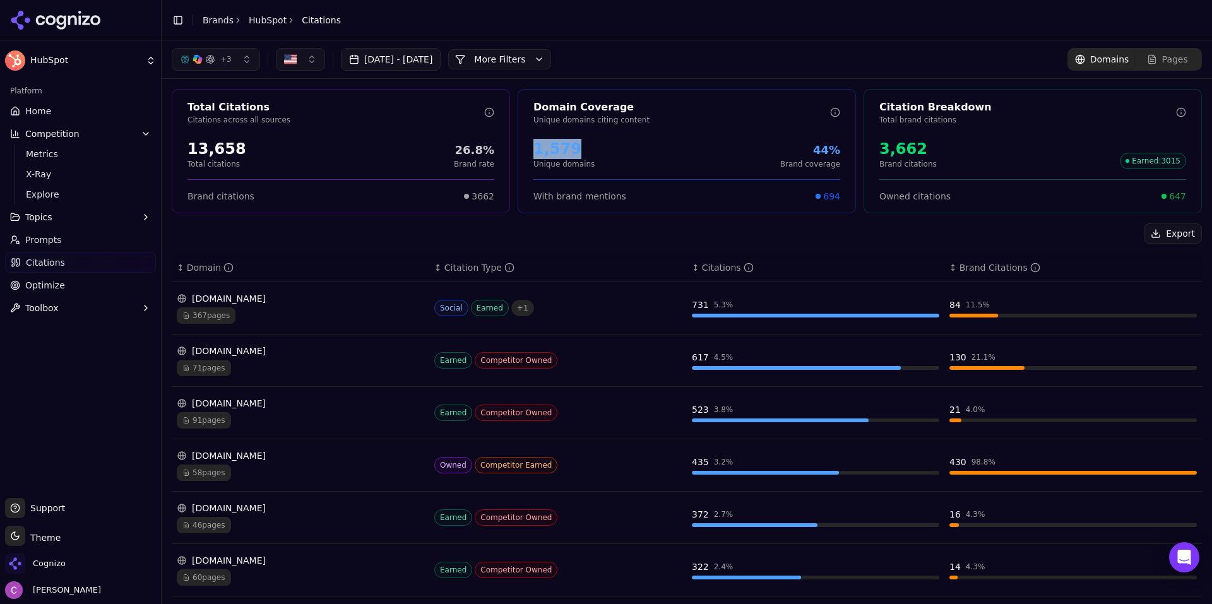
click at [524, 147] on div "1,579 Unique domains 44% Brand coverage" at bounding box center [686, 154] width 337 height 40
click at [594, 151] on div "1,579 Unique domains 44% Brand coverage" at bounding box center [686, 154] width 307 height 30
drag, startPoint x: 938, startPoint y: 150, endPoint x: 869, endPoint y: 153, distance: 69.5
click at [869, 153] on div "3,662 Brand citations Earned : 3015" at bounding box center [1032, 154] width 337 height 40
click at [925, 148] on div "3,662 Brand citations Earned : 3015" at bounding box center [1032, 154] width 307 height 30
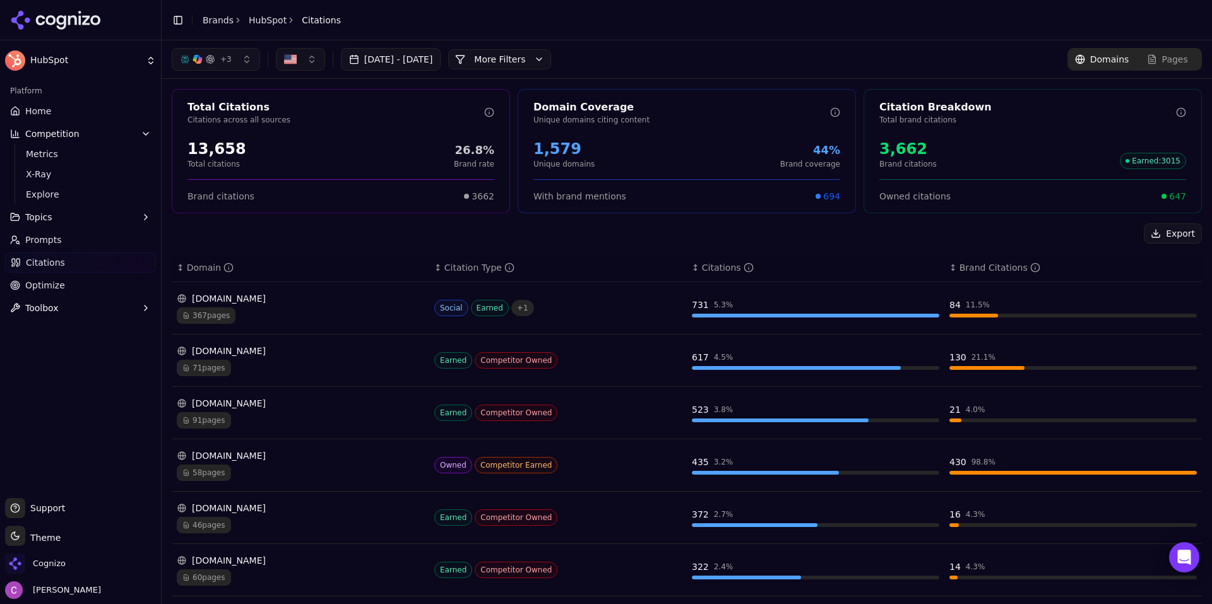
click at [1171, 199] on span "647" at bounding box center [1177, 196] width 17 height 13
click at [1172, 200] on span "647" at bounding box center [1177, 196] width 17 height 13
click at [1002, 235] on div "Export" at bounding box center [687, 233] width 1030 height 20
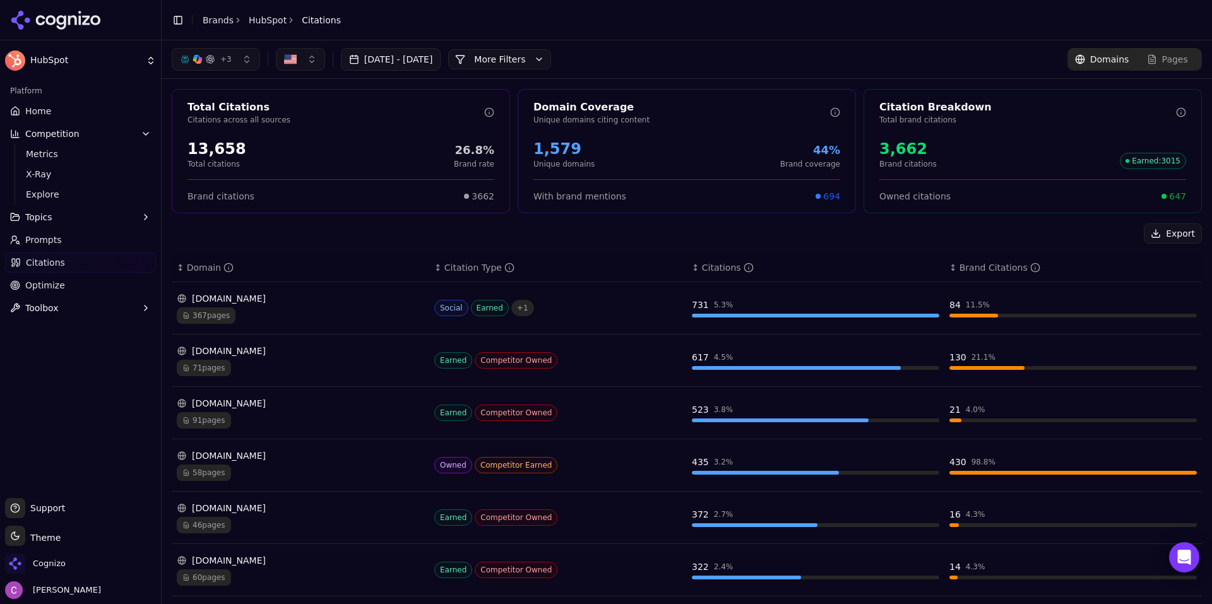
click at [81, 281] on link "Optimize" at bounding box center [80, 285] width 151 height 20
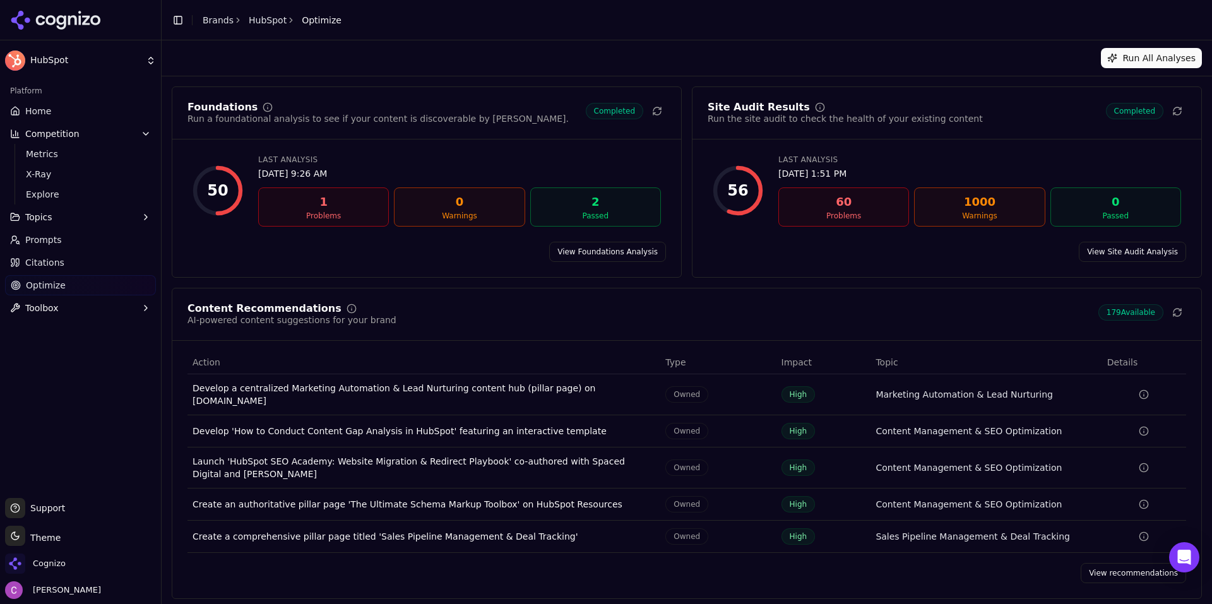
click at [593, 248] on link "View Foundations Analysis" at bounding box center [607, 252] width 117 height 20
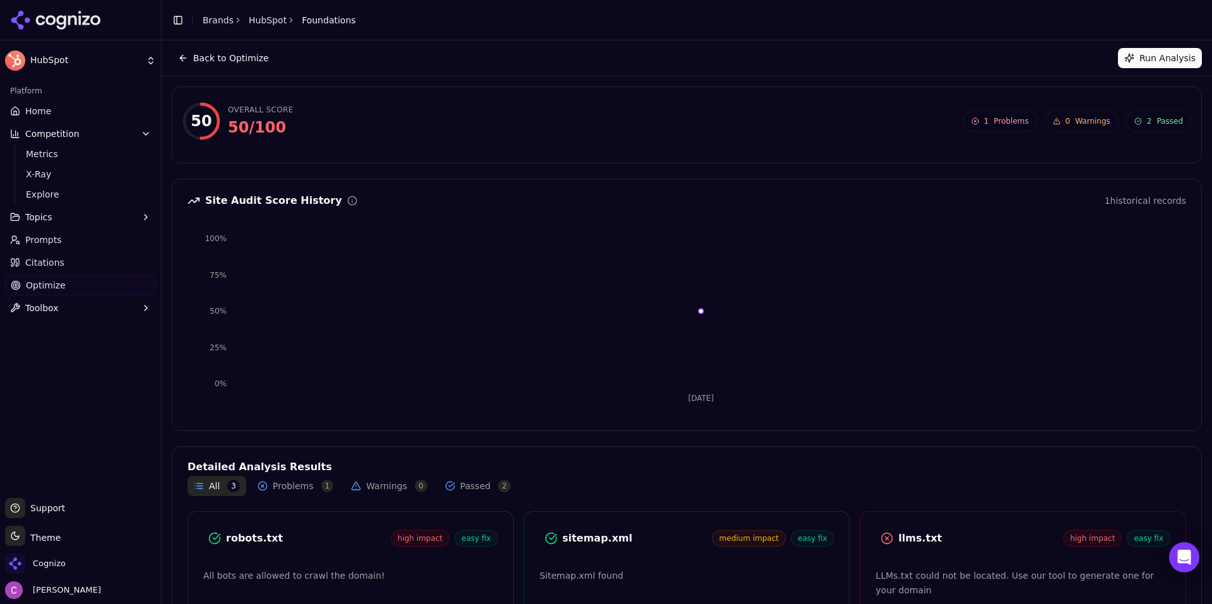
scroll to position [104, 0]
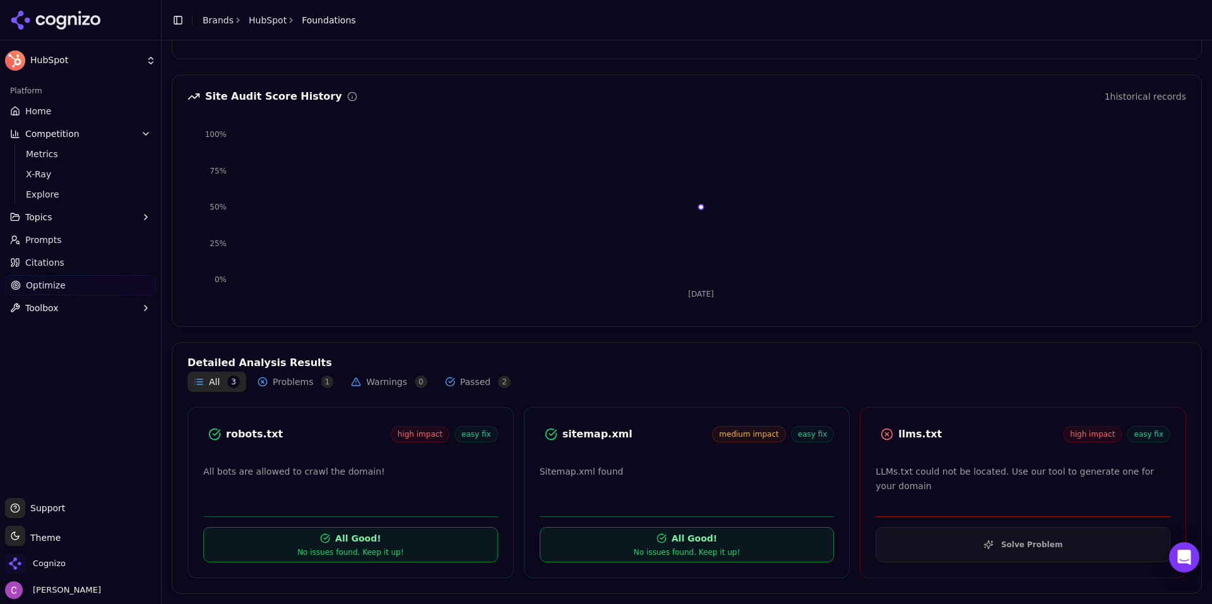
click at [241, 433] on div "robots.txt" at bounding box center [308, 434] width 165 height 15
click at [242, 434] on div "robots.txt" at bounding box center [308, 434] width 165 height 15
click at [345, 436] on div "robots.txt" at bounding box center [308, 434] width 165 height 15
click at [980, 459] on div "llms.txt high impact easy fix LLMs.txt could not be located. Use our tool to ge…" at bounding box center [1023, 492] width 326 height 171
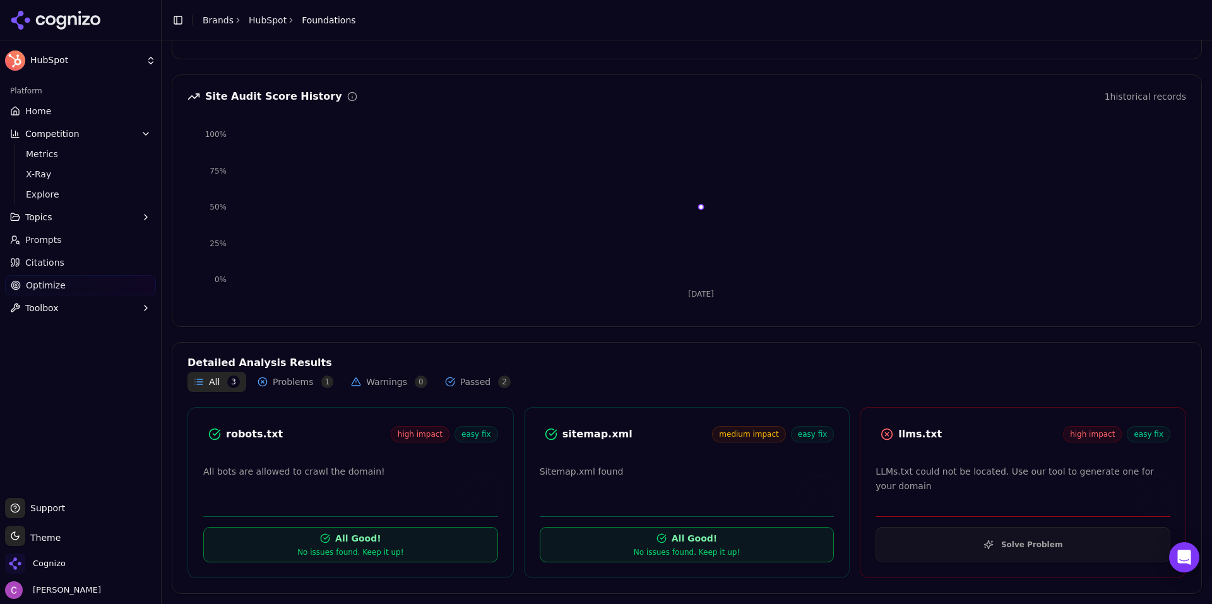
click at [906, 434] on div "llms.txt" at bounding box center [980, 434] width 165 height 15
click at [978, 558] on button "Solve Problem" at bounding box center [1022, 544] width 295 height 35
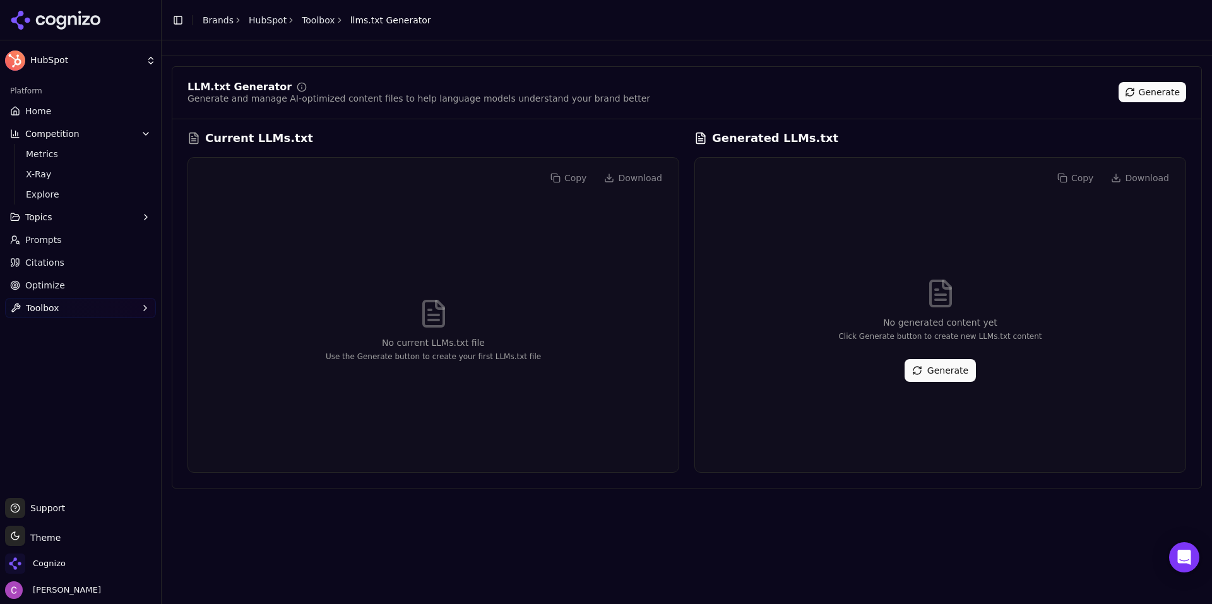
click at [955, 373] on button "Generate" at bounding box center [939, 370] width 71 height 23
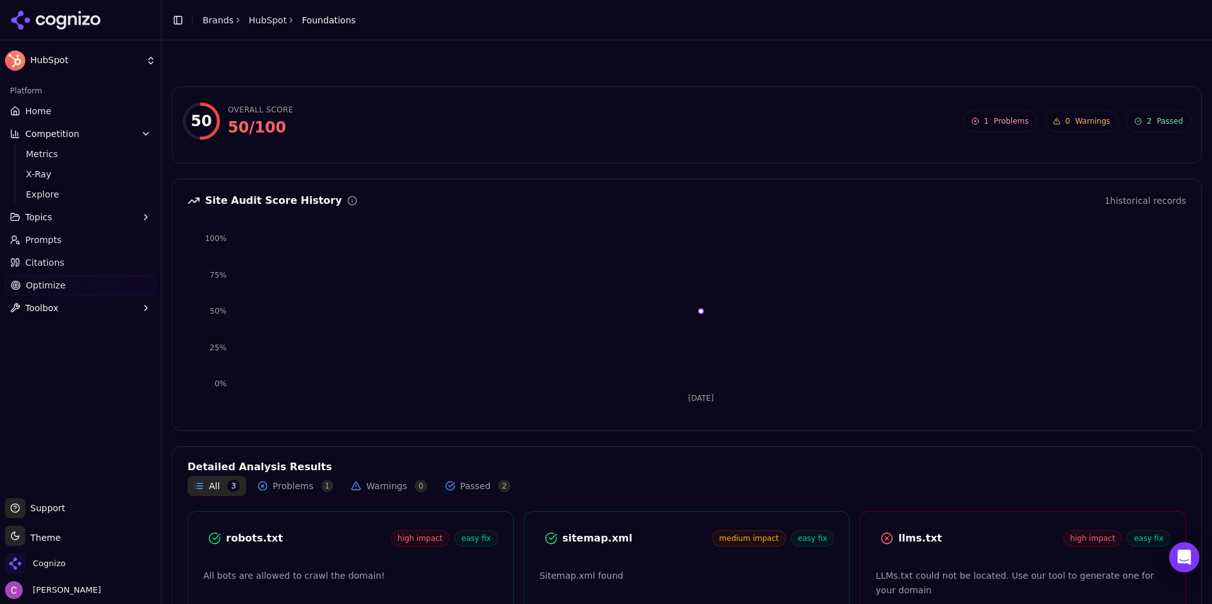
scroll to position [104, 0]
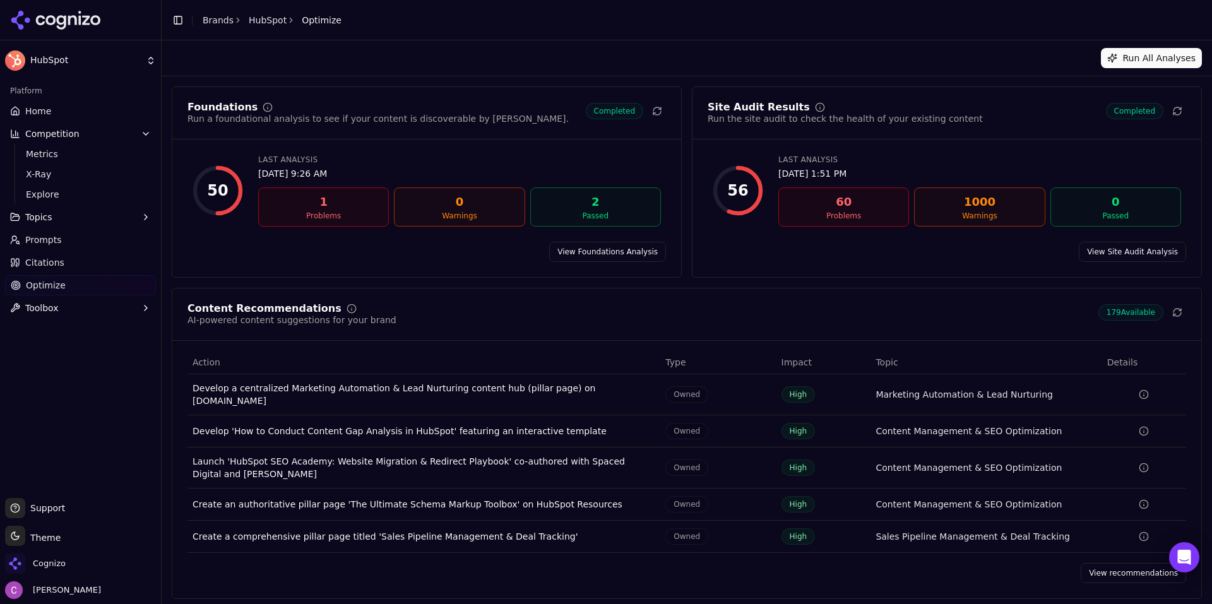
click at [1106, 565] on link "View recommendations" at bounding box center [1132, 573] width 105 height 20
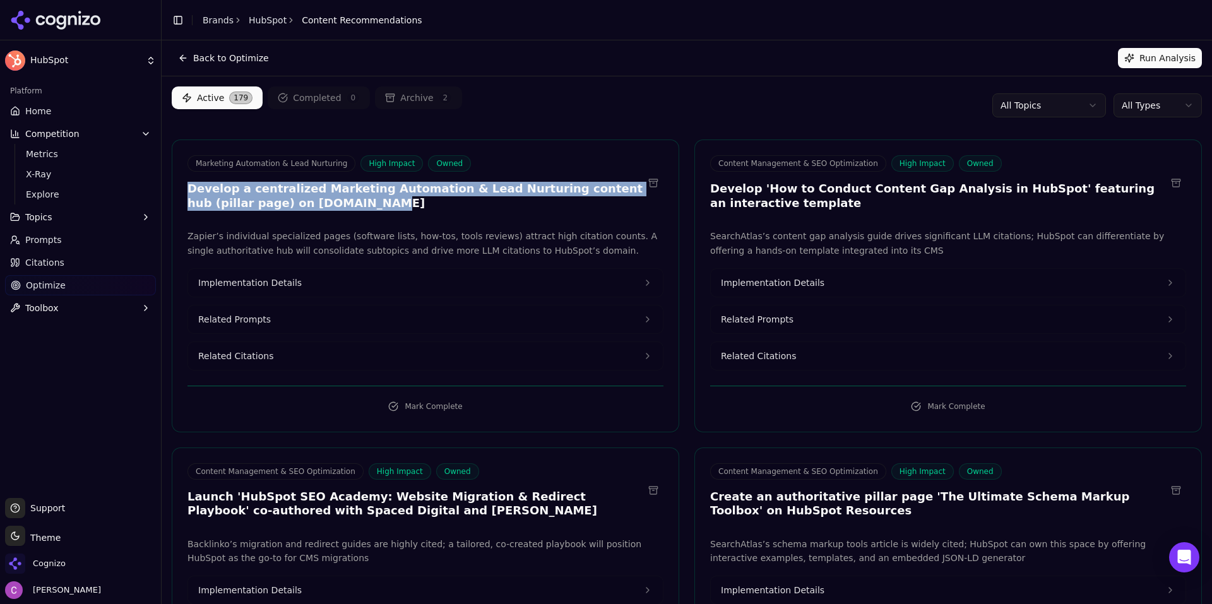
drag, startPoint x: 187, startPoint y: 187, endPoint x: 332, endPoint y: 199, distance: 145.6
click at [332, 199] on div "Marketing Automation & Lead Nurturing High Impact Owned Develop a centralized M…" at bounding box center [425, 184] width 506 height 59
click at [349, 201] on h3 "Develop a centralized Marketing Automation & Lead Nurturing content hub (pillar…" at bounding box center [415, 196] width 456 height 28
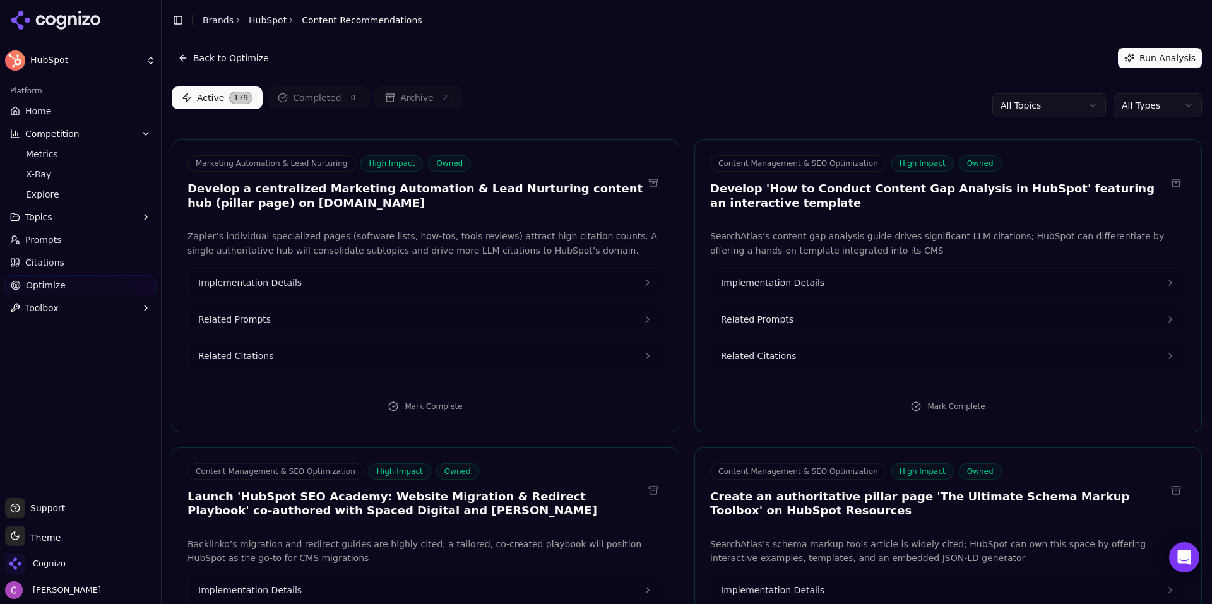
click at [311, 319] on button "Related Prompts" at bounding box center [425, 319] width 475 height 28
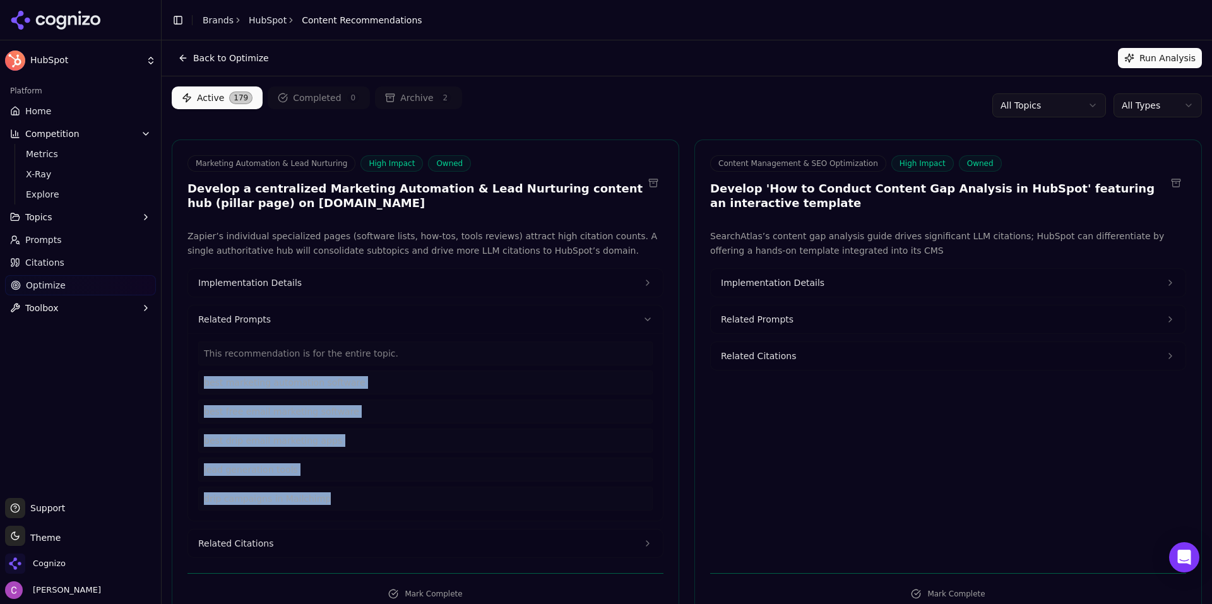
drag, startPoint x: 353, startPoint y: 497, endPoint x: 200, endPoint y: 376, distance: 195.4
click at [201, 377] on div "This recommendation is for the entire topic. best marketing automation software…" at bounding box center [425, 425] width 454 height 169
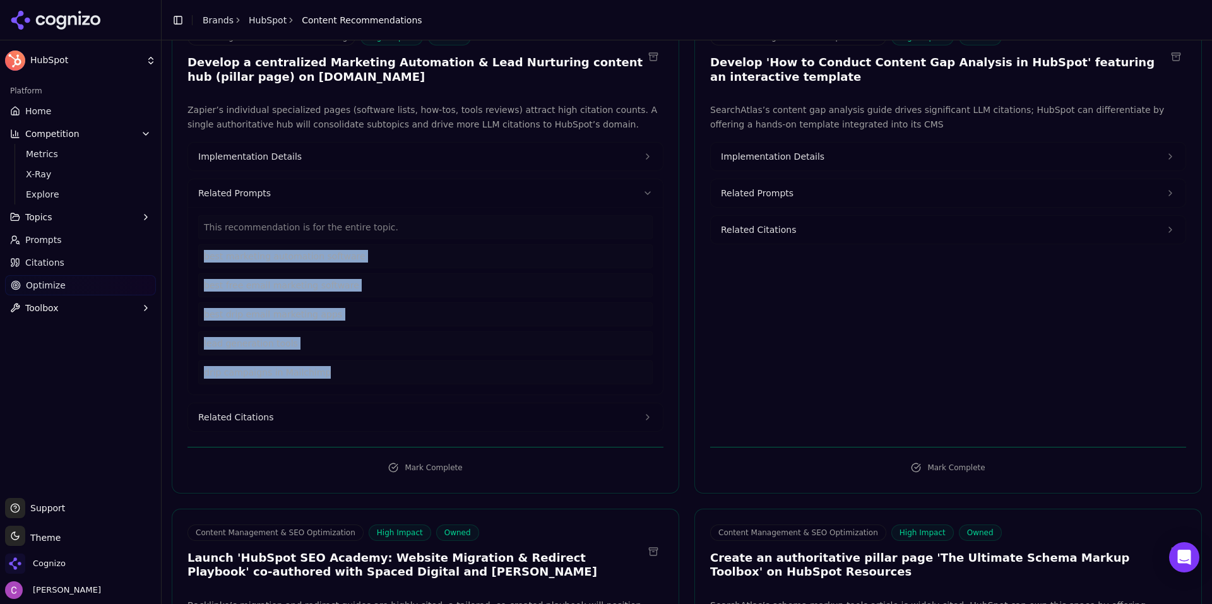
click at [306, 414] on button "Related Citations" at bounding box center [425, 417] width 475 height 28
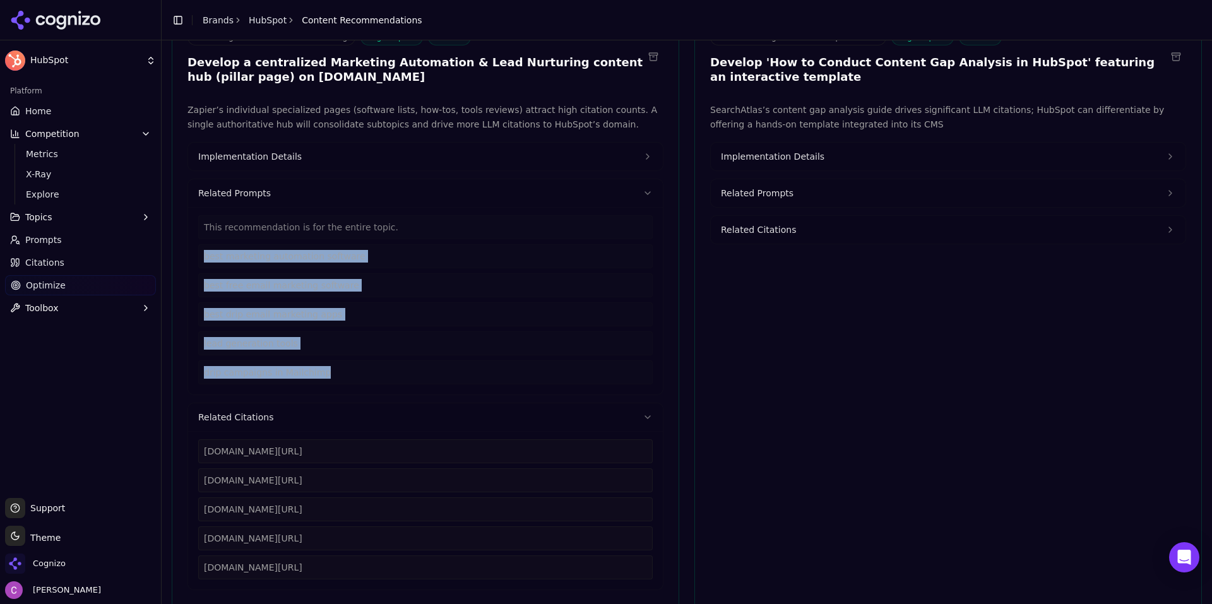
drag, startPoint x: 395, startPoint y: 576, endPoint x: 225, endPoint y: 438, distance: 219.0
click at [190, 434] on div "zapier.com/blog/best-marketing-automation-software zapier.com/blog/free-email-m…" at bounding box center [425, 510] width 475 height 158
click at [384, 156] on button "Implementation Details" at bounding box center [425, 157] width 475 height 28
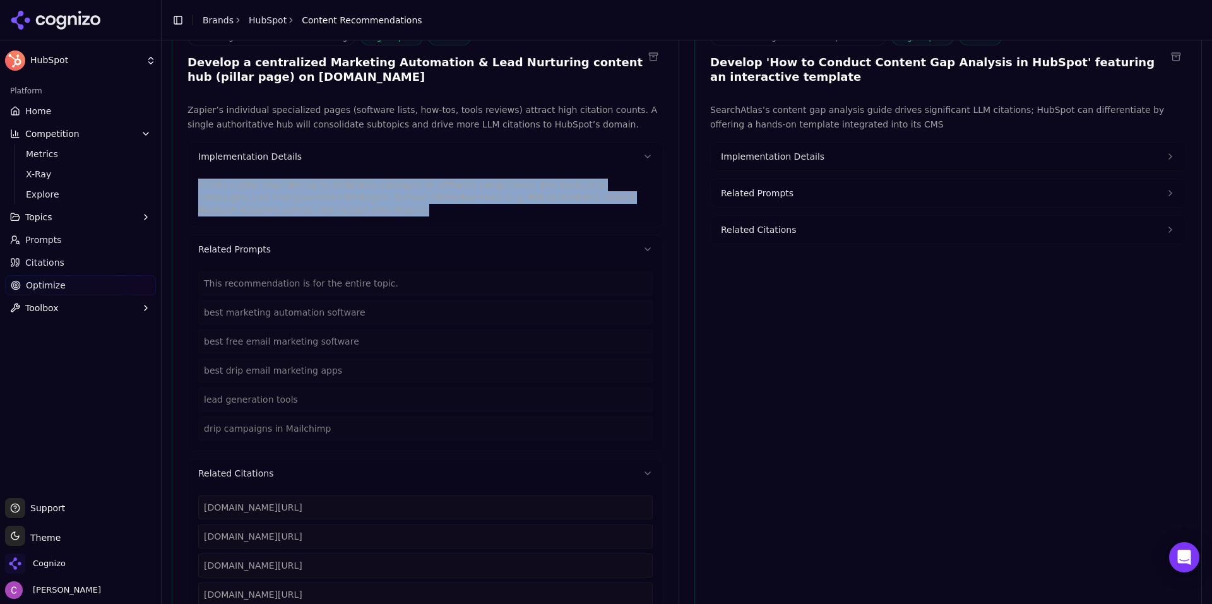
drag, startPoint x: 318, startPoint y: 205, endPoint x: 177, endPoint y: 170, distance: 145.7
click at [177, 170] on div "Zapier’s individual specialized pages (software lists, how-tos, tools reviews) …" at bounding box center [425, 374] width 506 height 543
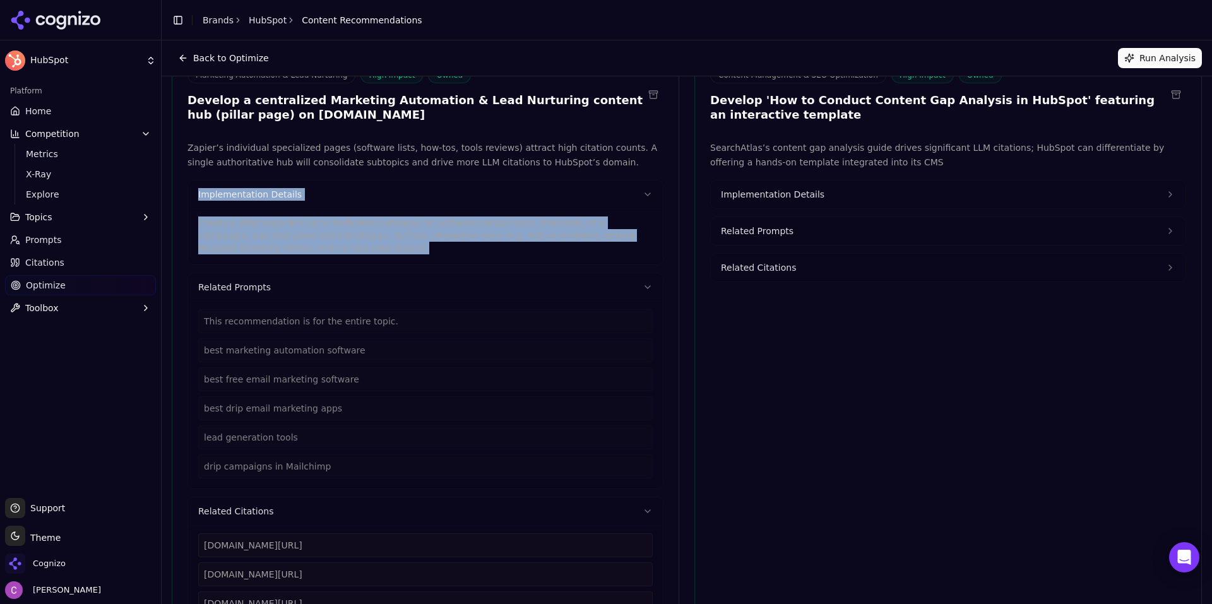
scroll to position [0, 0]
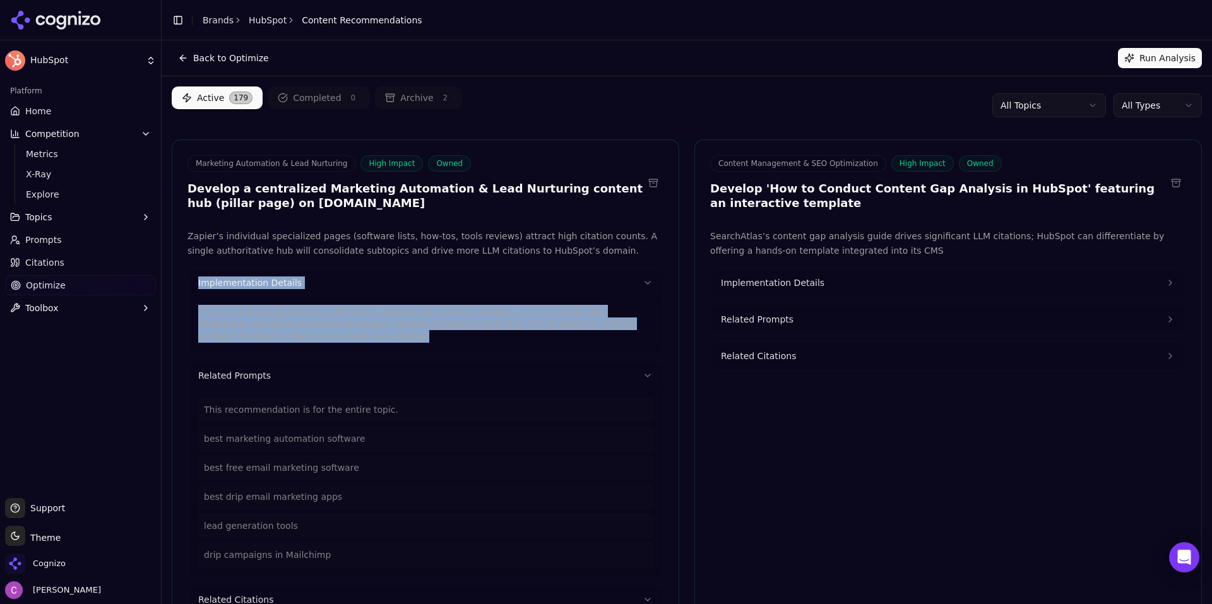
click at [836, 278] on button "Implementation Details" at bounding box center [948, 283] width 475 height 28
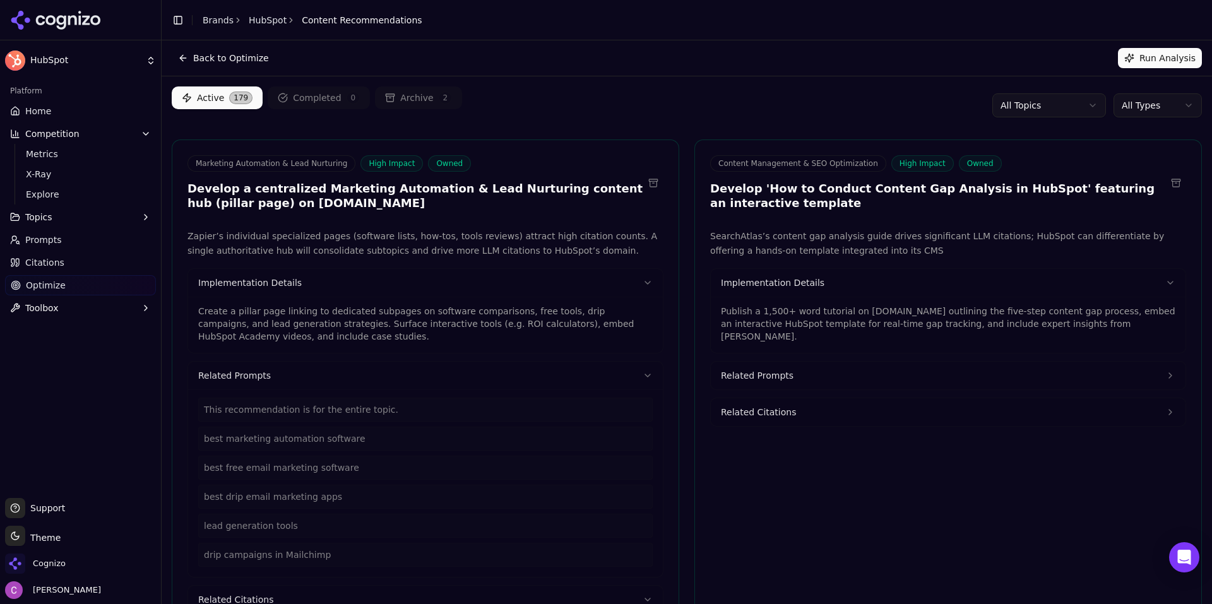
click at [865, 316] on p "Publish a 1,500+ word tutorial on blog.hubspot.com outlining the five-step cont…" at bounding box center [948, 324] width 454 height 38
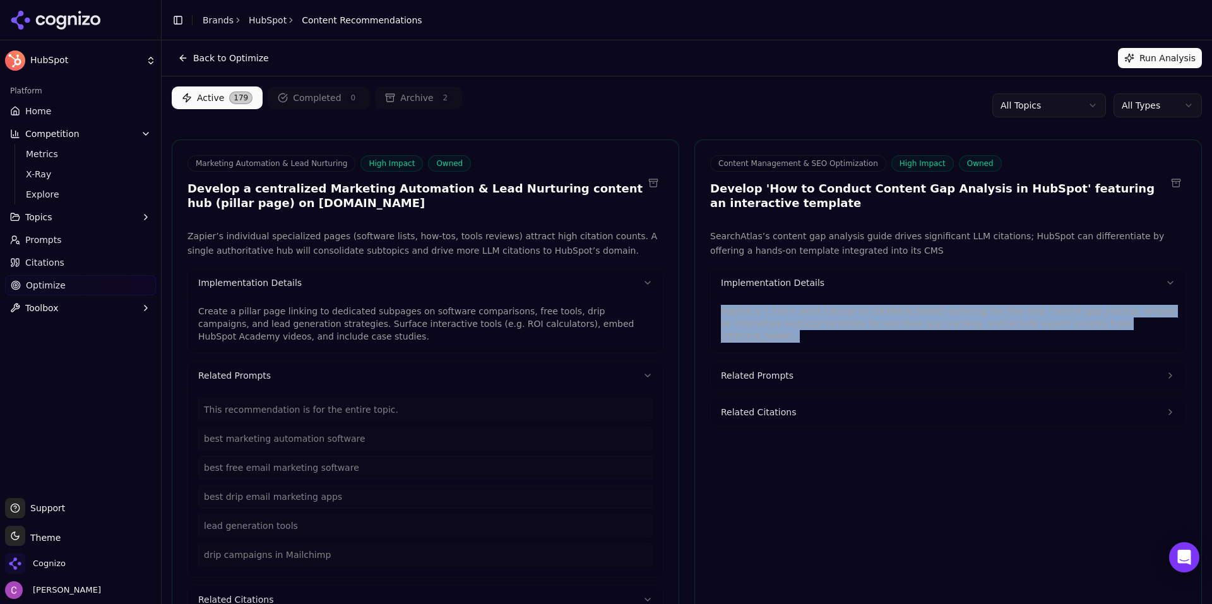
click at [866, 316] on p "Publish a 1,500+ word tutorial on blog.hubspot.com outlining the five-step cont…" at bounding box center [948, 324] width 454 height 38
click at [1134, 98] on html "HubSpot Platform Home Competition Metrics X-Ray Explore Topics Prompts Citation…" at bounding box center [606, 302] width 1212 height 604
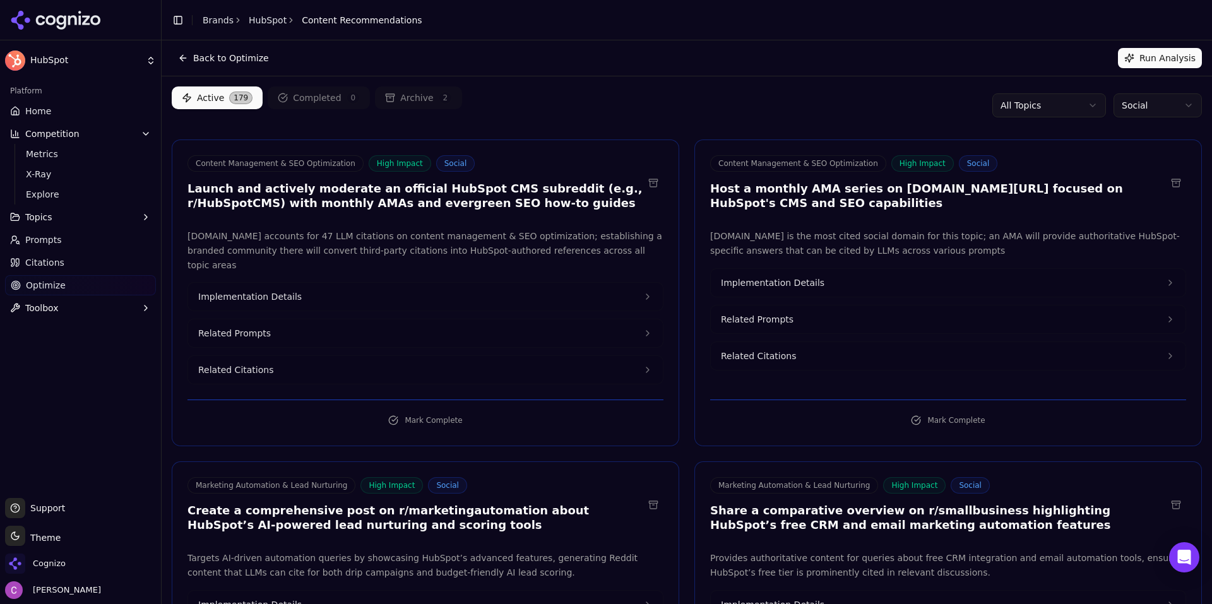
scroll to position [63, 0]
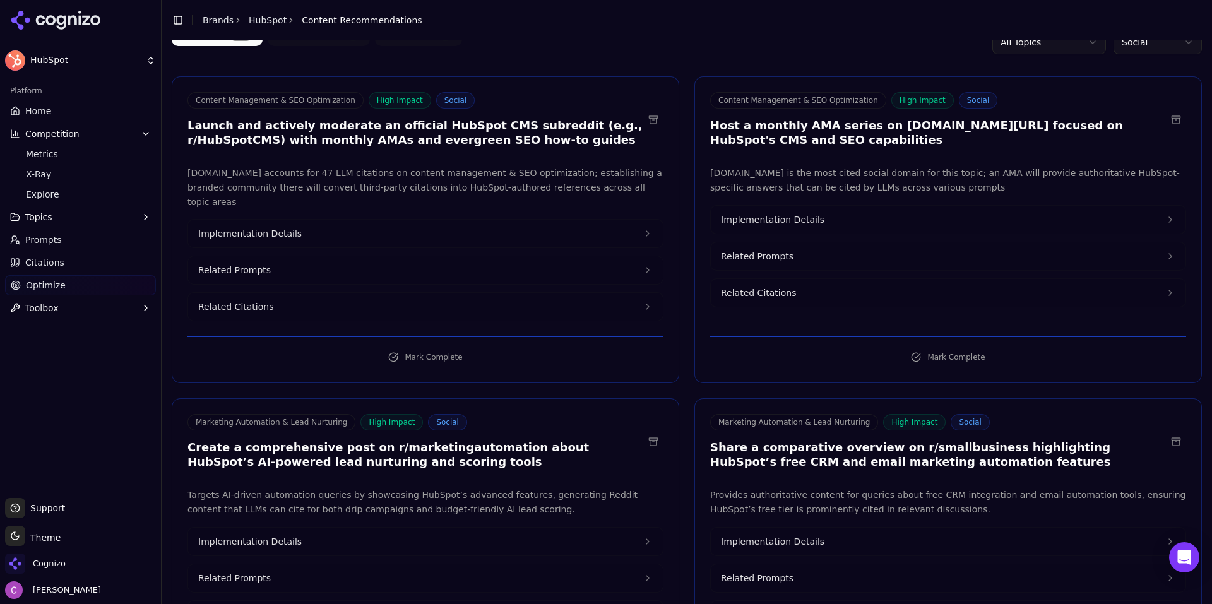
click at [418, 441] on h3 "Create a comprehensive post on r/marketingautomation about HubSpot’s AI-powered…" at bounding box center [415, 455] width 456 height 28
click at [899, 441] on h3 "Share a comparative overview on r/smallbusiness highlighting HubSpot’s free CRM…" at bounding box center [938, 455] width 456 height 28
click at [247, 441] on h3 "Create a comprehensive post on r/marketingautomation about HubSpot’s AI-powered…" at bounding box center [415, 455] width 456 height 28
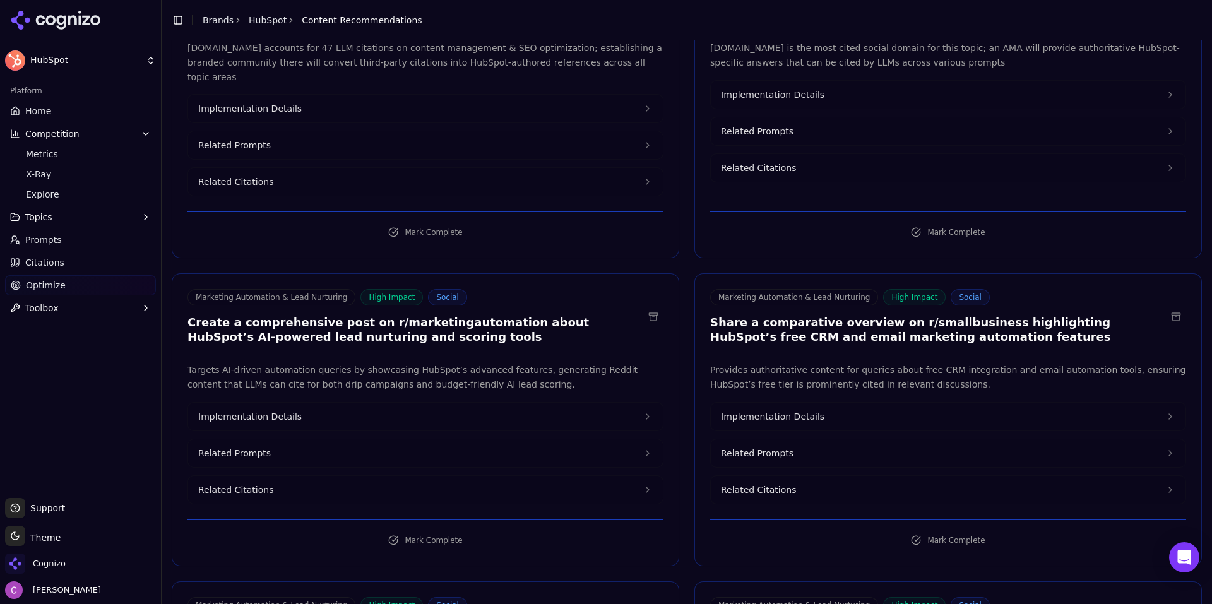
scroll to position [189, 0]
click at [441, 401] on button "Implementation Details" at bounding box center [425, 415] width 475 height 28
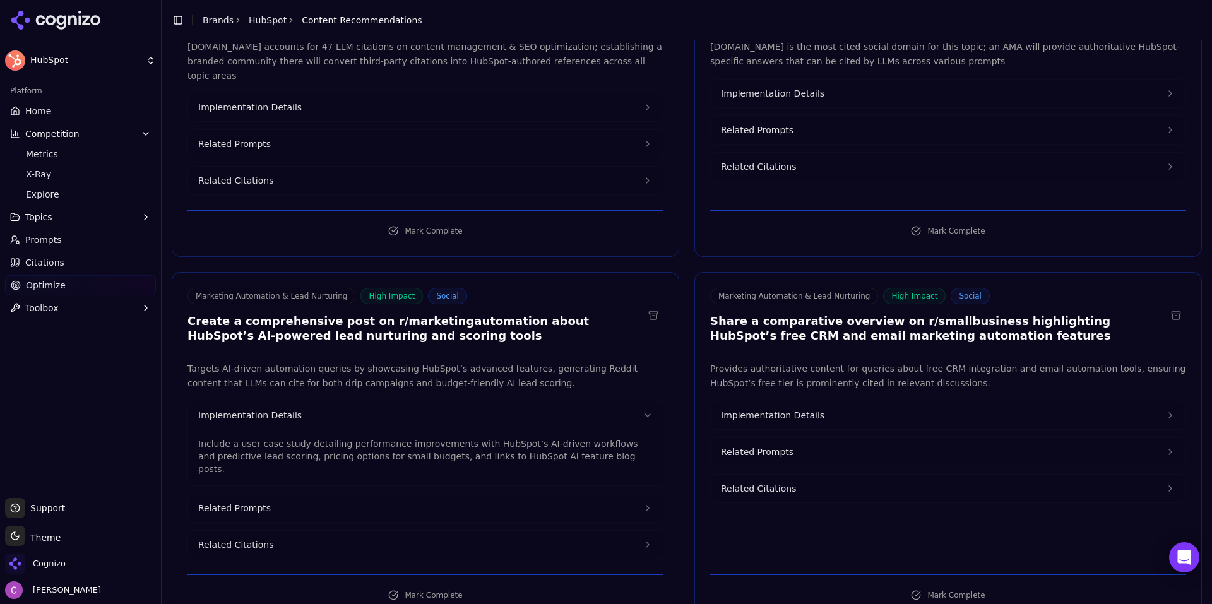
click at [947, 403] on button "Implementation Details" at bounding box center [948, 415] width 475 height 28
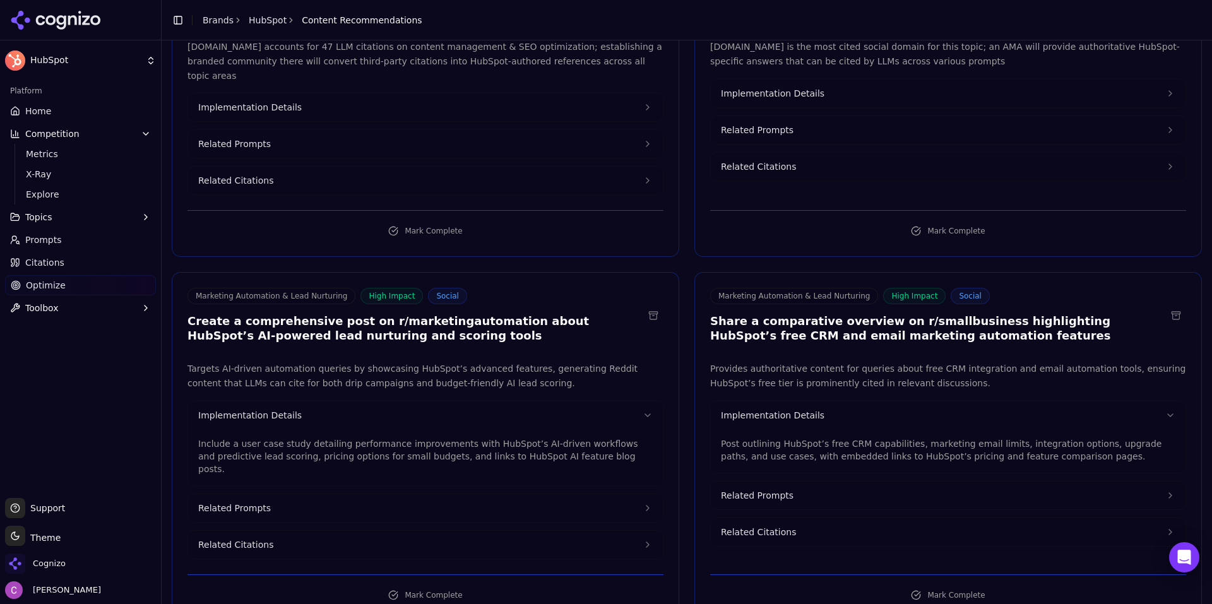
click at [744, 489] on span "Related Prompts" at bounding box center [757, 495] width 73 height 13
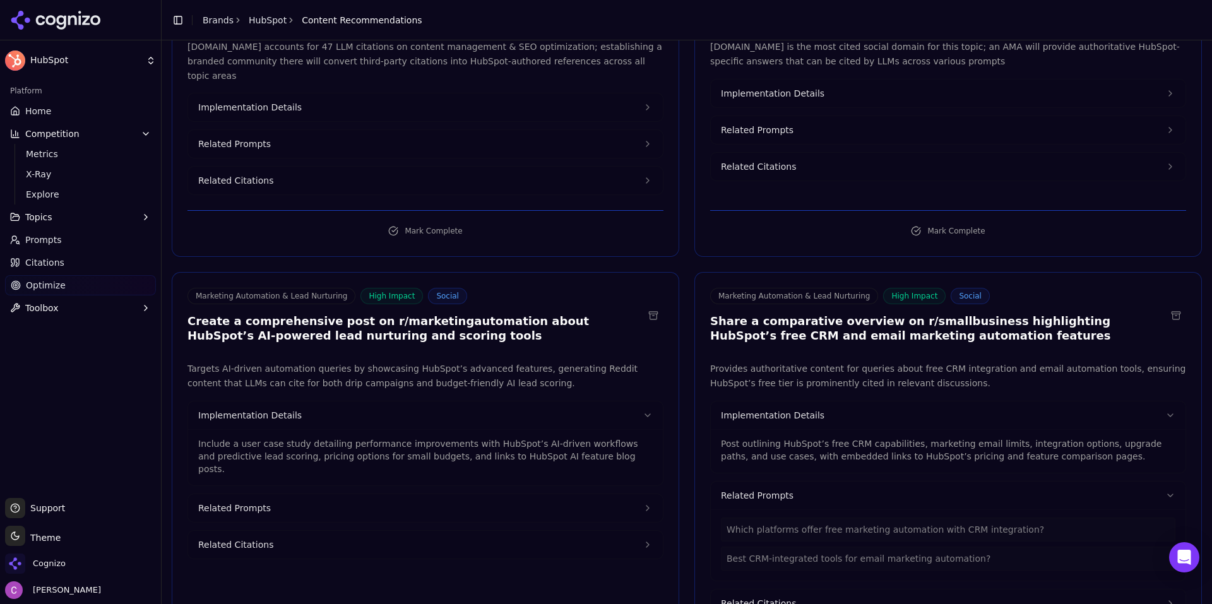
click at [427, 494] on button "Related Prompts" at bounding box center [425, 508] width 475 height 28
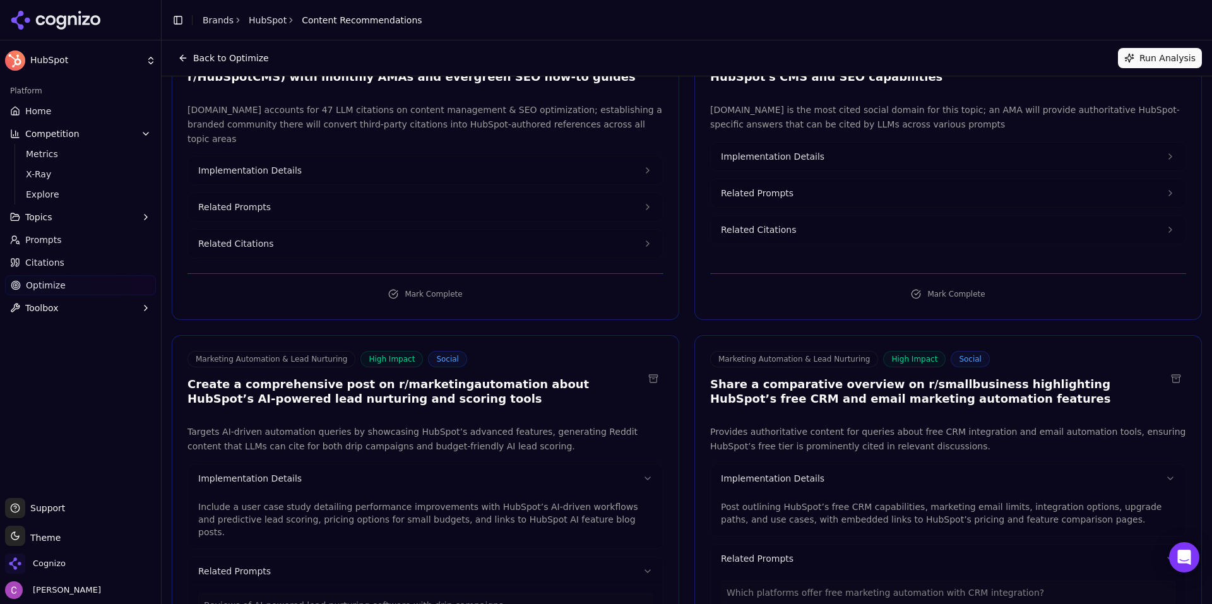
scroll to position [0, 0]
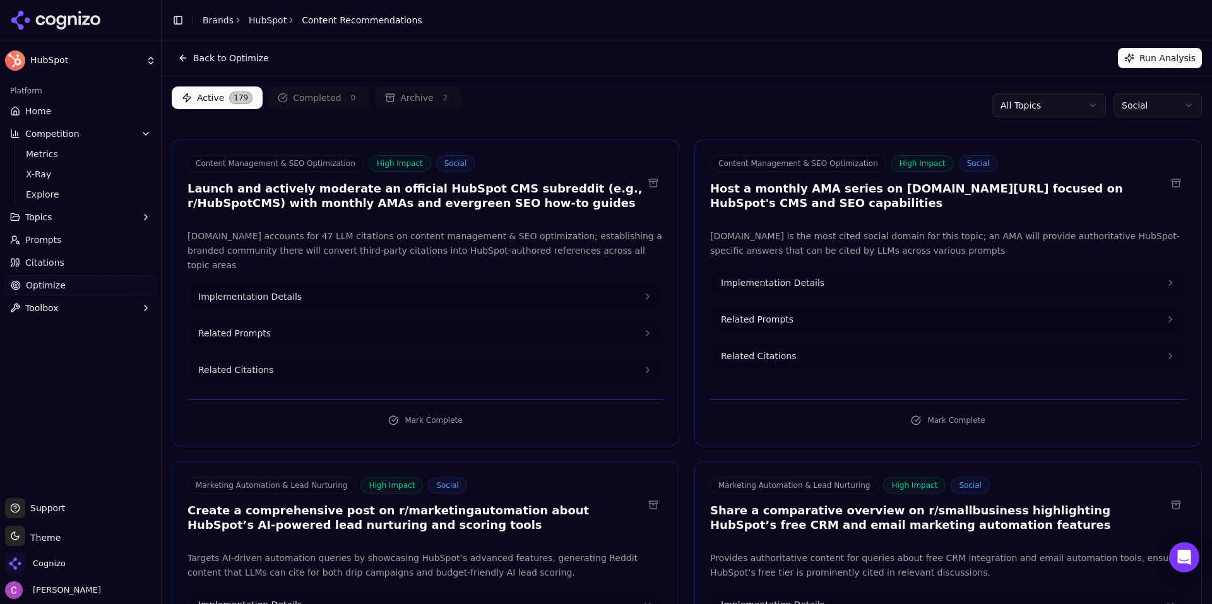
click at [659, 105] on div "Active 179 Completed 0 Archive 2 All Topics Social" at bounding box center [687, 105] width 1030 height 38
click at [60, 110] on link "Home" at bounding box center [80, 111] width 151 height 20
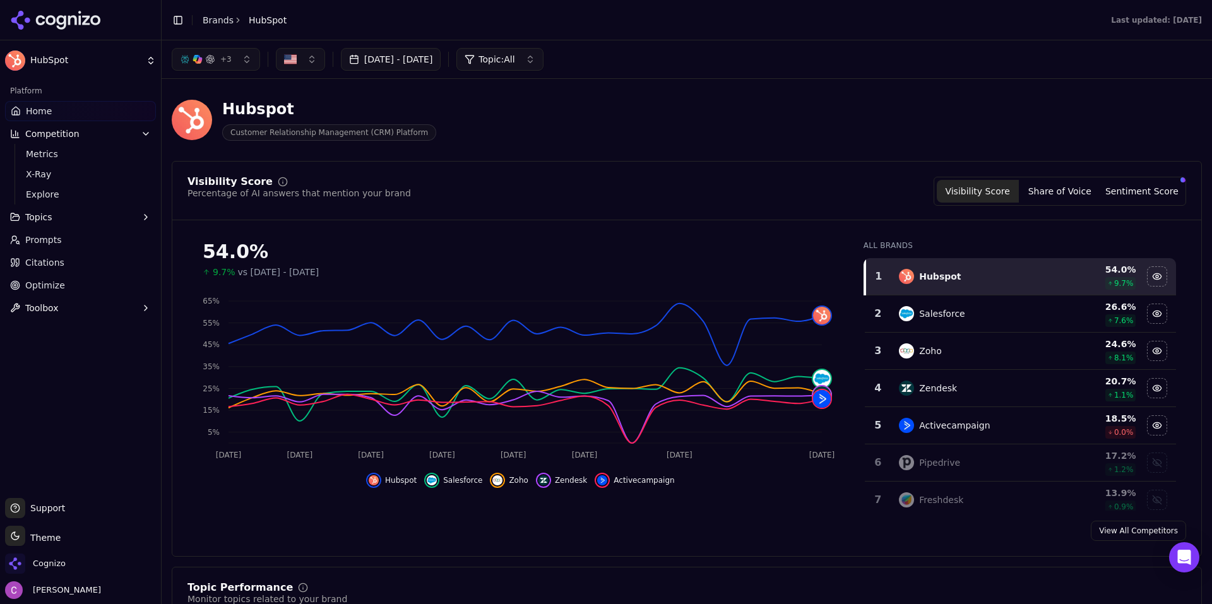
click at [215, 21] on link "Brands" at bounding box center [218, 20] width 31 height 10
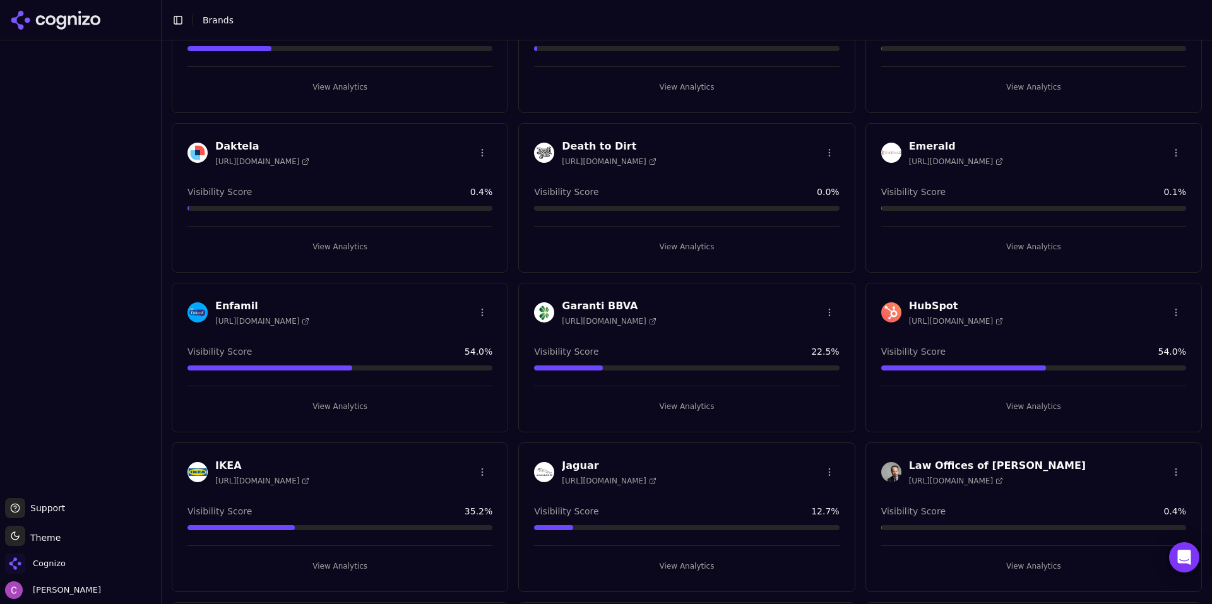
scroll to position [631, 0]
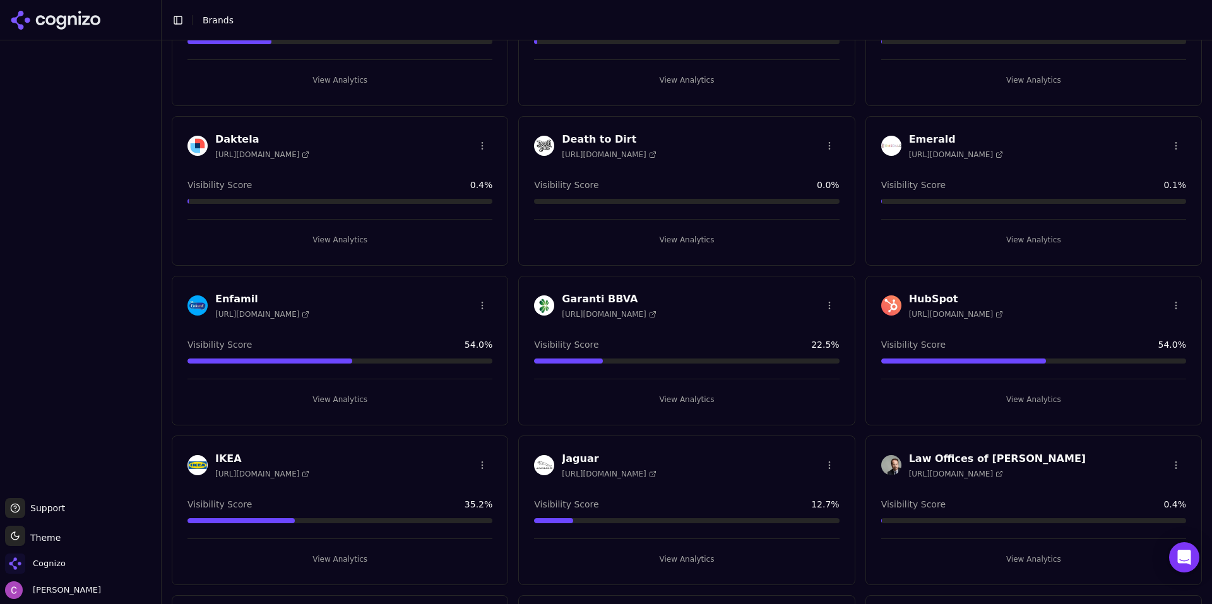
click at [975, 403] on button "View Analytics" at bounding box center [1033, 399] width 305 height 20
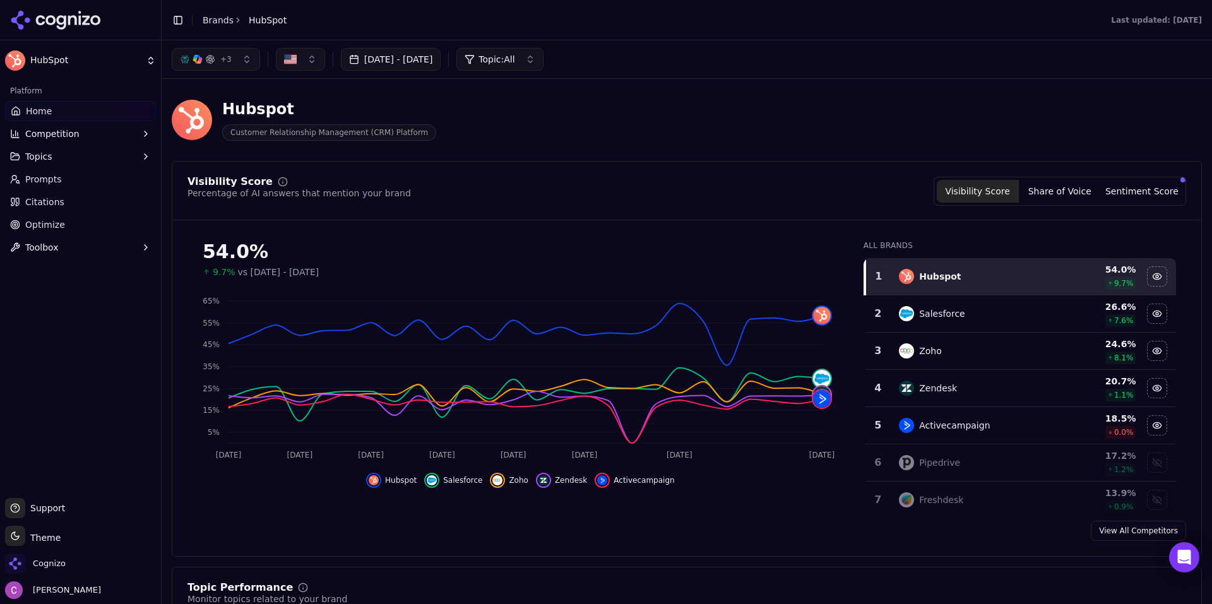
click at [45, 231] on link "Optimize" at bounding box center [80, 225] width 151 height 20
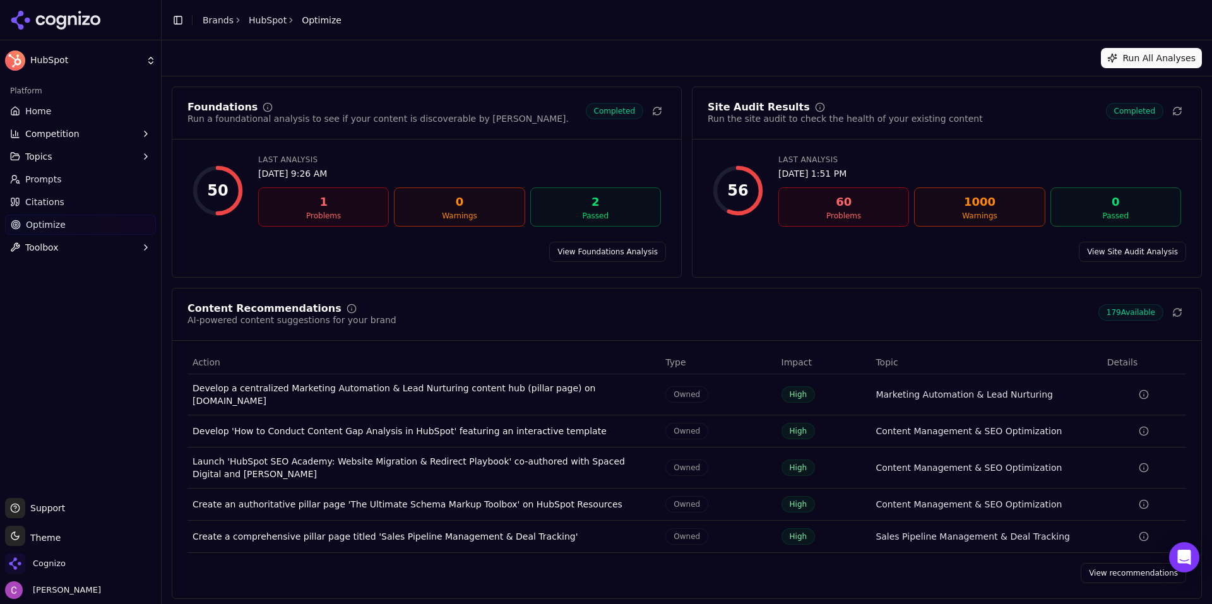
click at [1077, 537] on td "Sales Pipeline Management & Deal Tracking" at bounding box center [985, 537] width 231 height 32
click at [1108, 573] on link "View recommendations" at bounding box center [1132, 573] width 105 height 20
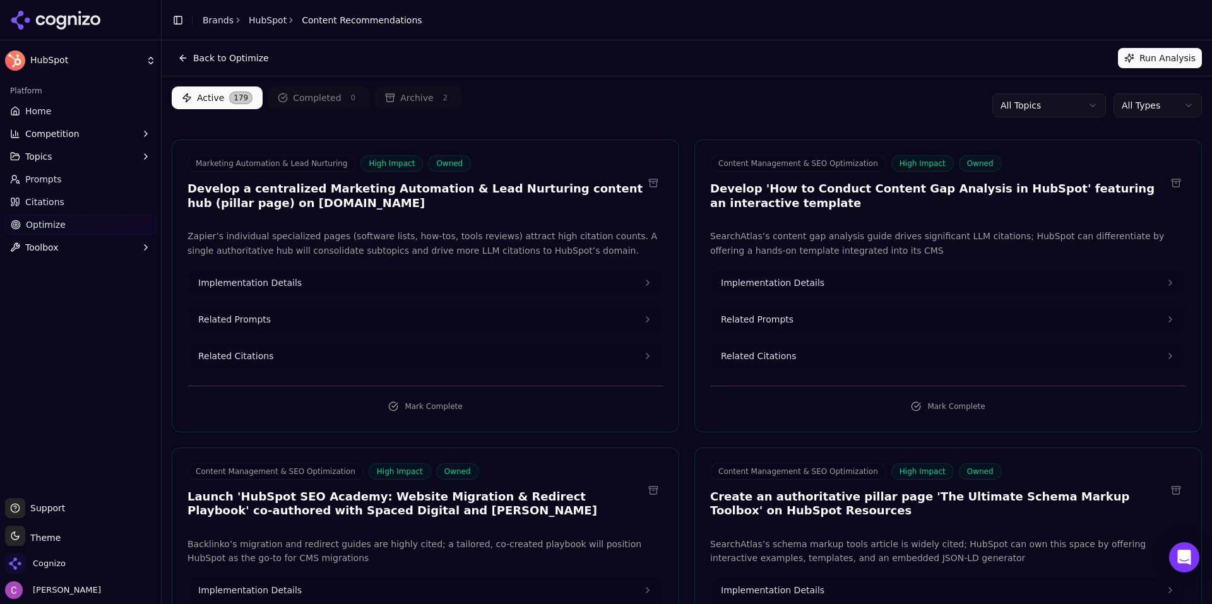
click at [1134, 103] on html "HubSpot Platform Home Competition Topics Prompts Citations Optimize Toolbox Sup…" at bounding box center [606, 302] width 1212 height 604
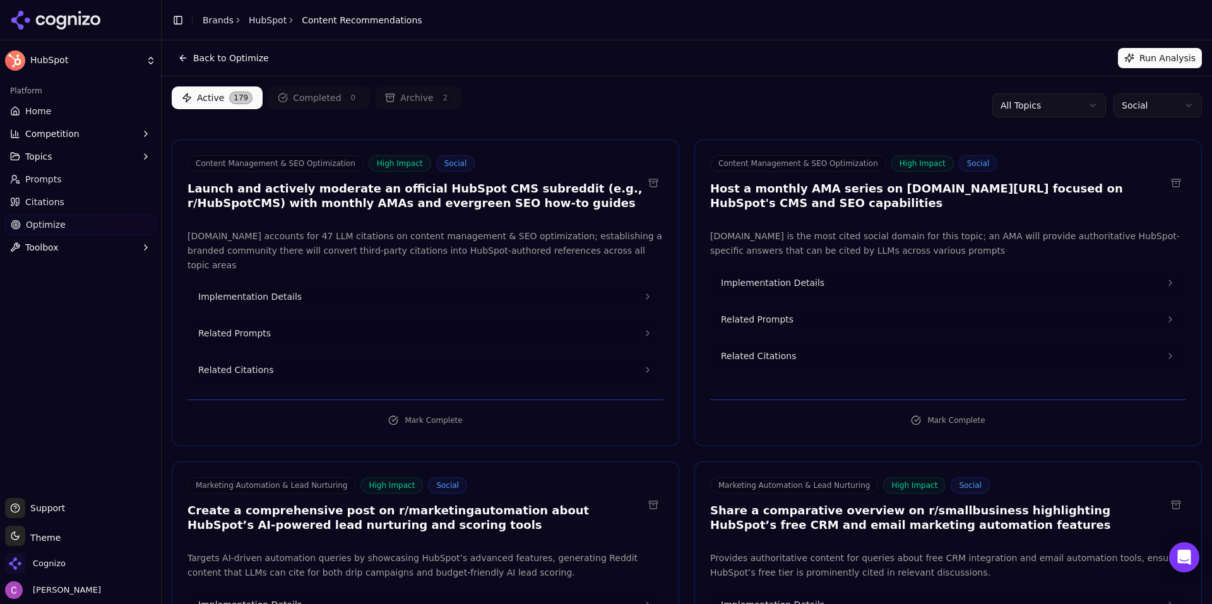
click at [819, 88] on div "Active 179 Completed 0 Archive 2 All Topics Social" at bounding box center [687, 105] width 1030 height 38
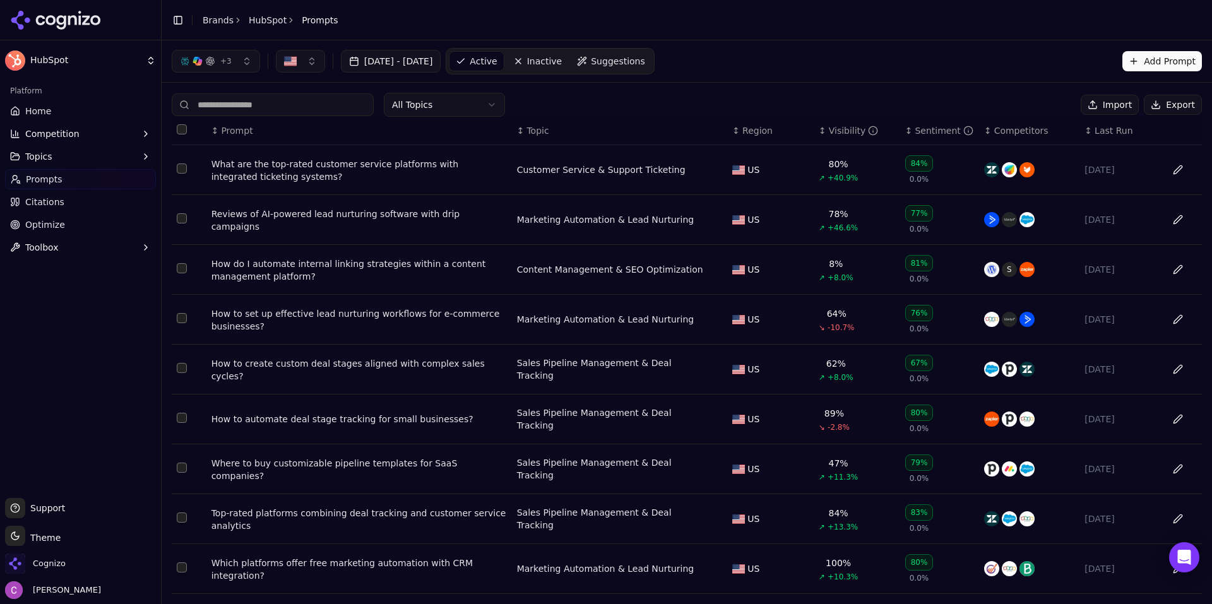
click at [252, 165] on div "What are the top-rated customer service platforms with integrated ticketing sys…" at bounding box center [358, 170] width 295 height 25
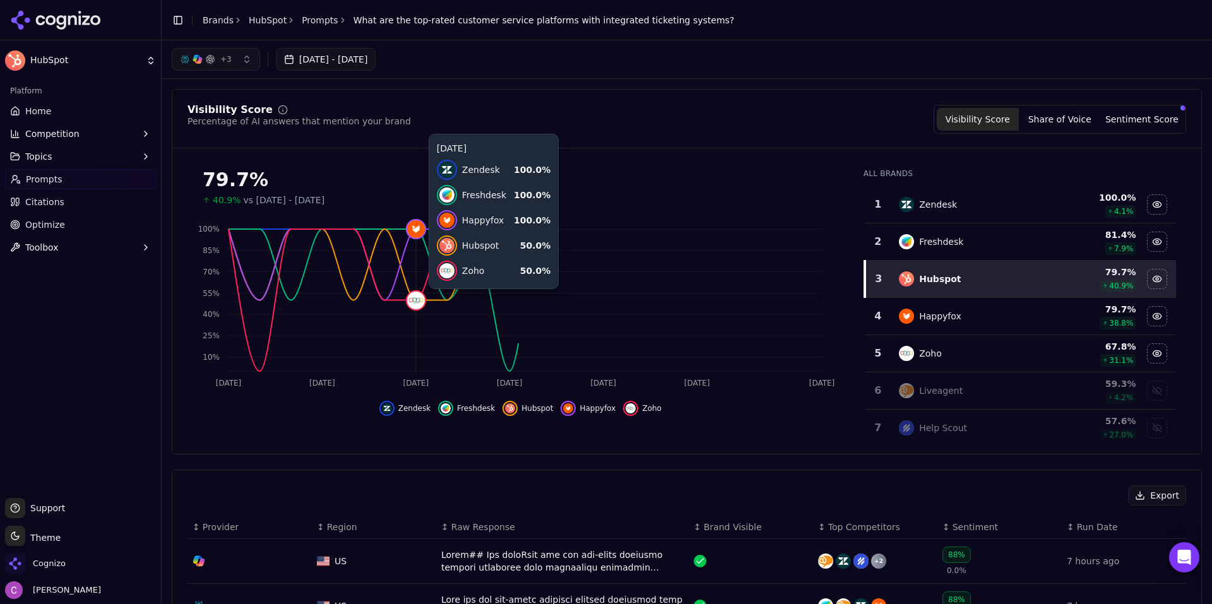
scroll to position [126, 0]
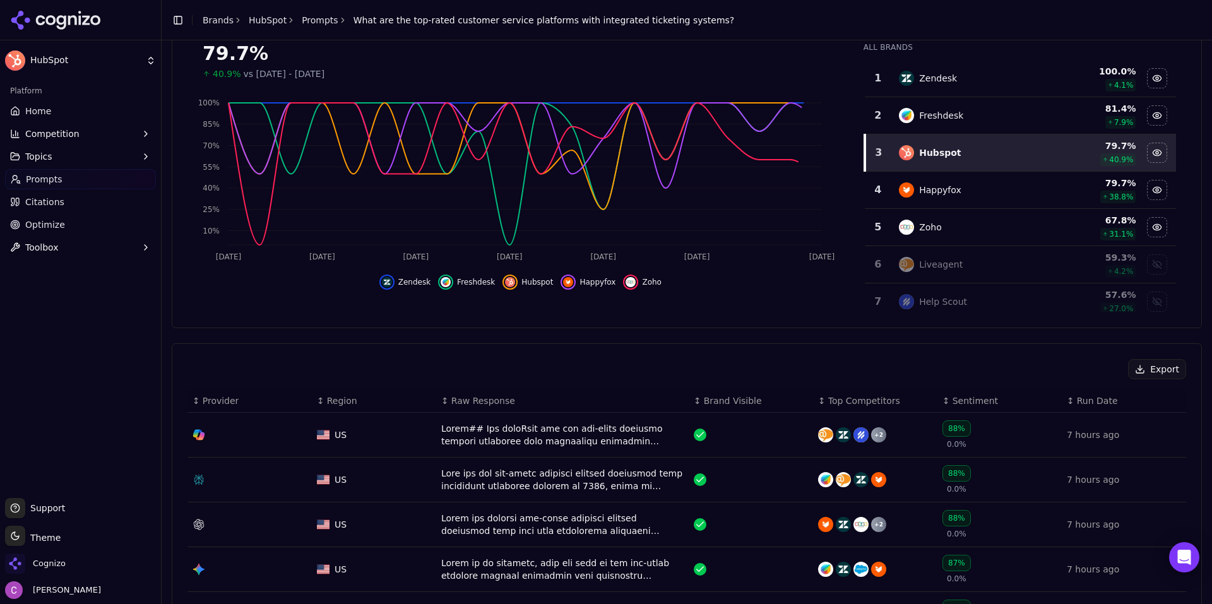
click at [454, 484] on div "Data table" at bounding box center [562, 479] width 242 height 25
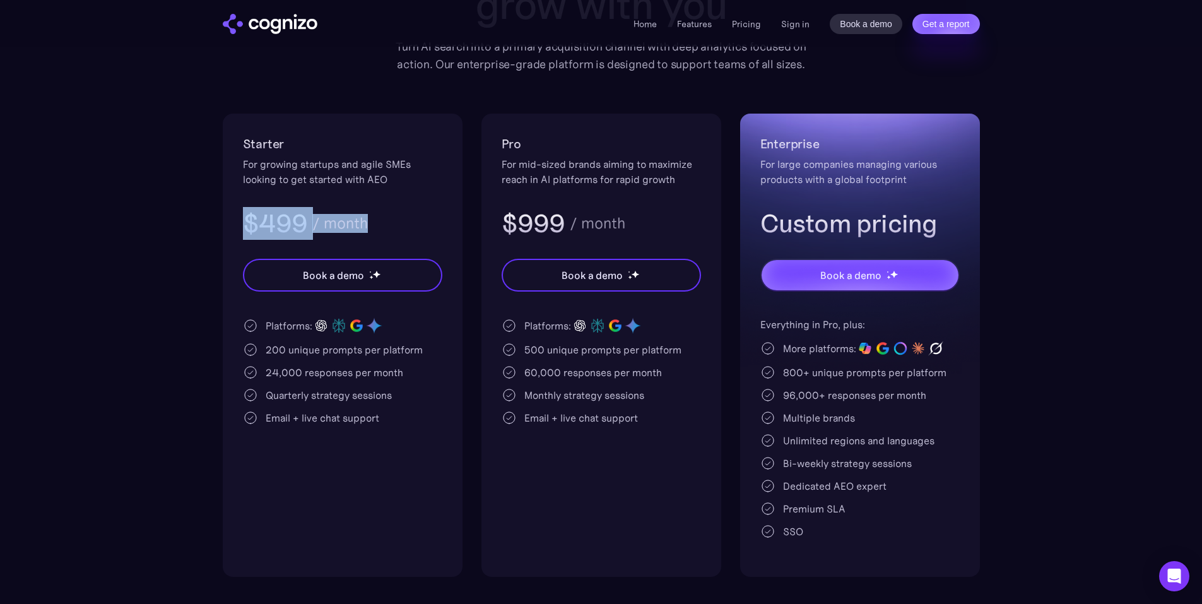
drag, startPoint x: 375, startPoint y: 221, endPoint x: 228, endPoint y: 204, distance: 147.4
click at [228, 206] on div "Starter For growing startups and agile SMEs looking to get started with AEO $49…" at bounding box center [343, 345] width 240 height 463
click at [341, 182] on div "For growing startups and agile SMEs looking to get started with AEO" at bounding box center [342, 172] width 199 height 30
click at [272, 346] on div "200 unique prompts per platform" at bounding box center [344, 349] width 157 height 15
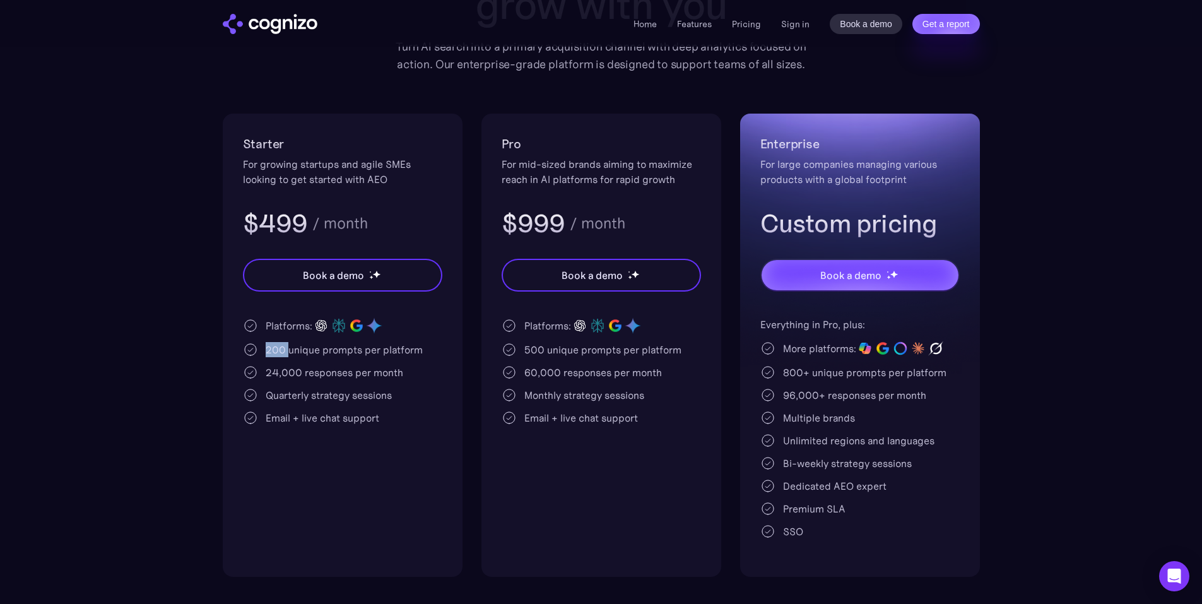
click at [278, 355] on div "200 unique prompts per platform" at bounding box center [344, 349] width 157 height 15
drag, startPoint x: 270, startPoint y: 369, endPoint x: 353, endPoint y: 372, distance: 82.7
click at [326, 374] on div "24,000 responses per month" at bounding box center [335, 372] width 138 height 15
click at [357, 371] on div "24,000 responses per month" at bounding box center [335, 372] width 138 height 15
click at [273, 350] on div "200 unique prompts per platform" at bounding box center [344, 349] width 157 height 15
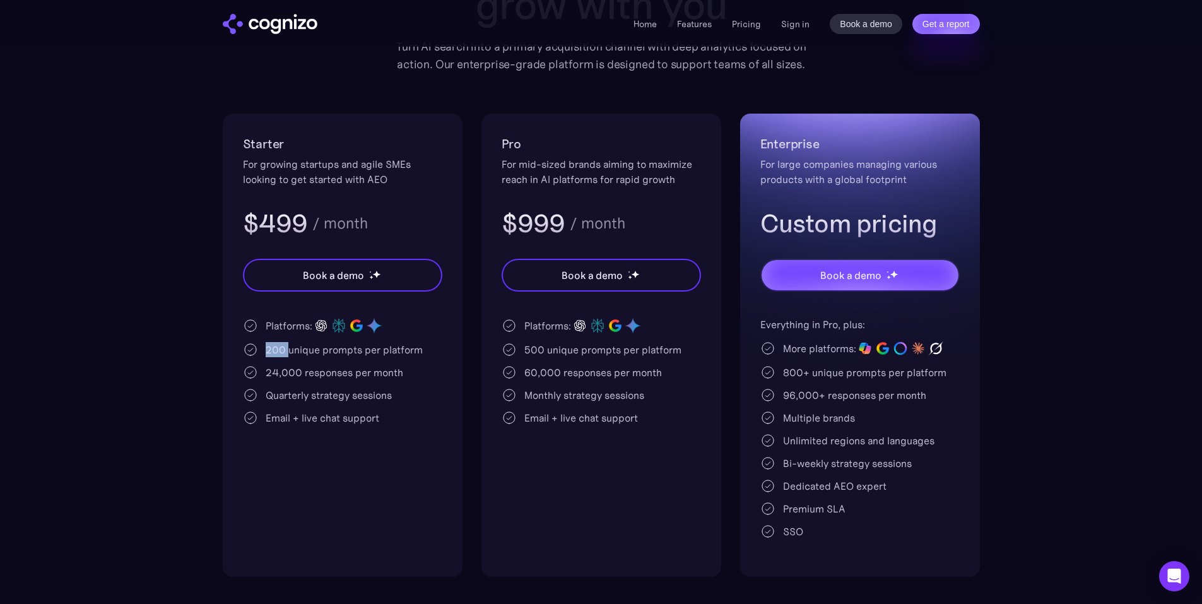
click at [273, 350] on div "200 unique prompts per platform" at bounding box center [344, 349] width 157 height 15
drag, startPoint x: 376, startPoint y: 223, endPoint x: 240, endPoint y: 206, distance: 136.1
click at [241, 206] on div "Starter For growing startups and agile SMEs looking to get started with AEO $49…" at bounding box center [343, 345] width 240 height 463
click at [322, 207] on div "$499 / month" at bounding box center [342, 223] width 199 height 33
click at [273, 350] on div "200 unique prompts per platform" at bounding box center [344, 349] width 157 height 15
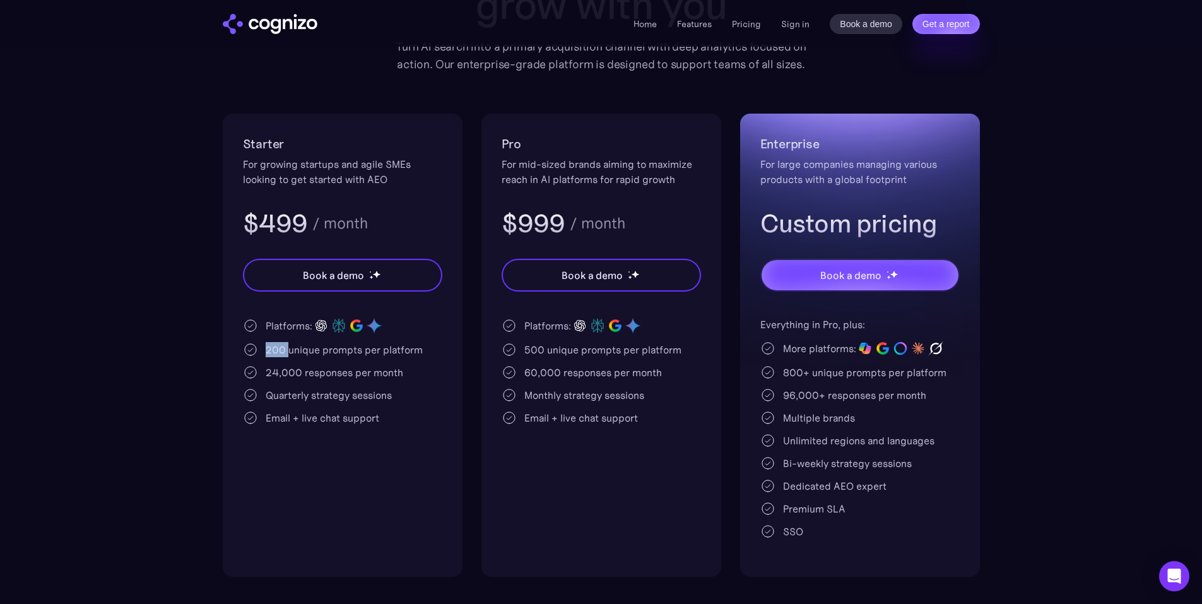
click at [273, 350] on div "200 unique prompts per platform" at bounding box center [344, 349] width 157 height 15
click at [429, 352] on div "200 unique prompts per platform" at bounding box center [342, 349] width 199 height 15
